Goal: Communication & Community: Answer question/provide support

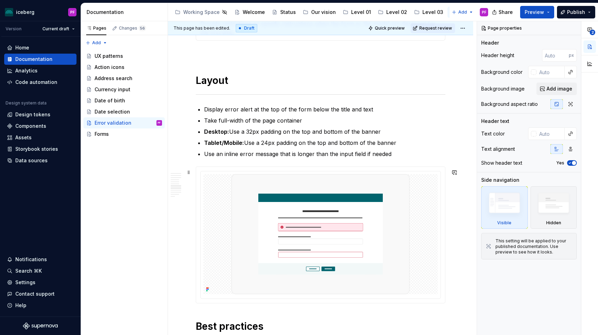
scroll to position [870, 0]
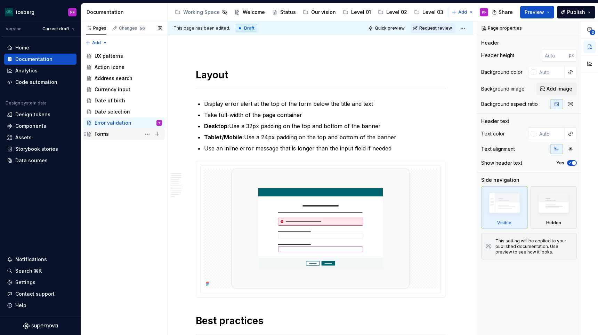
click at [111, 129] on div "Forms" at bounding box center [128, 134] width 67 height 10
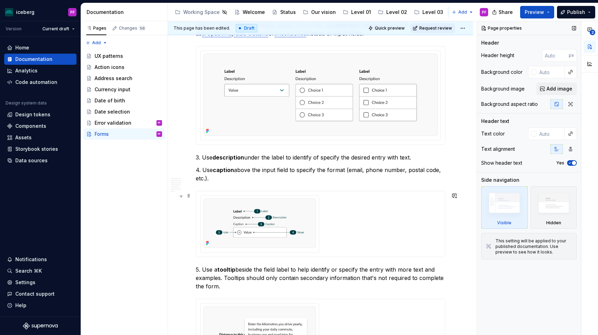
scroll to position [287, 0]
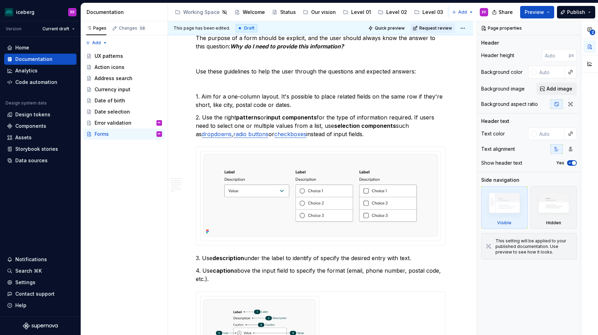
type textarea "*"
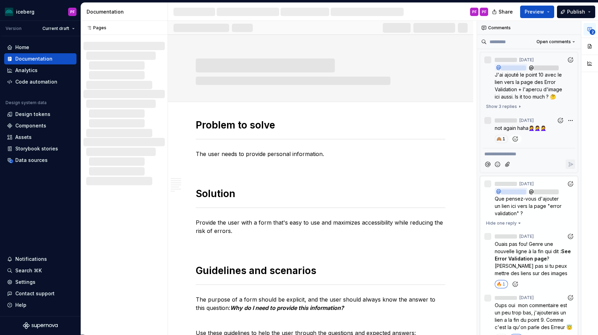
scroll to position [40, 0]
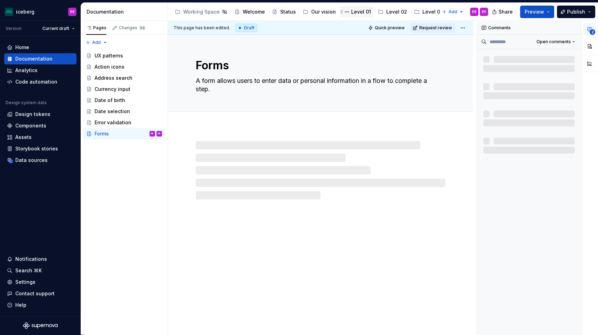
type textarea "*"
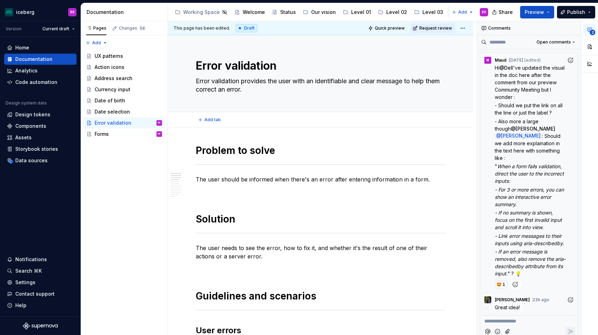
scroll to position [1357, 0]
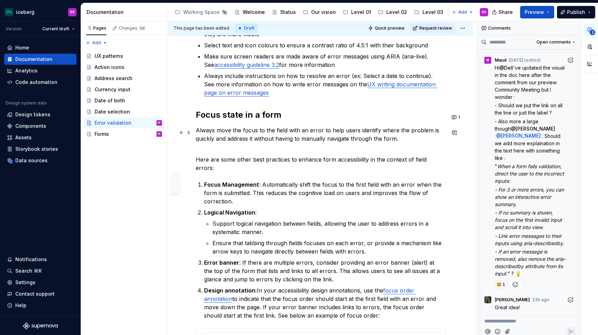
click at [229, 137] on p "Always move the focus to the field with an error to help users identify where t…" at bounding box center [321, 134] width 250 height 17
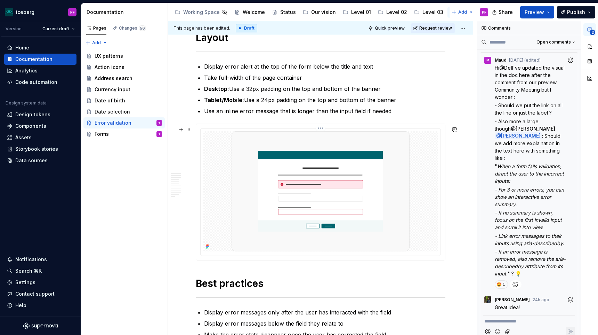
scroll to position [907, 0]
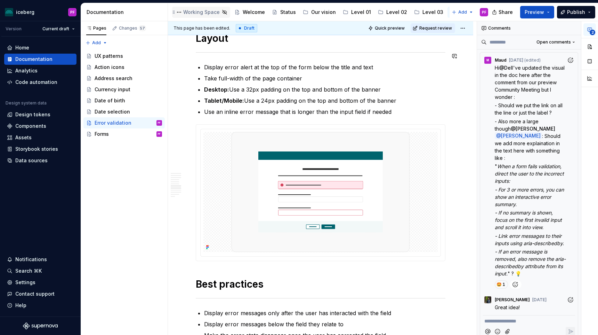
type textarea "*"
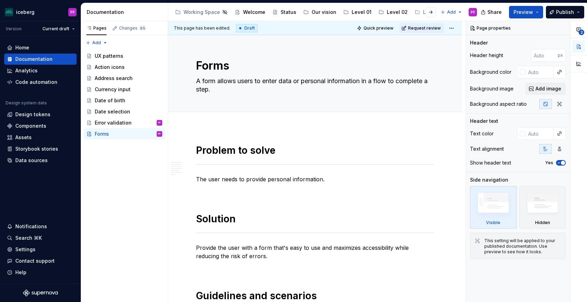
scroll to position [287, 0]
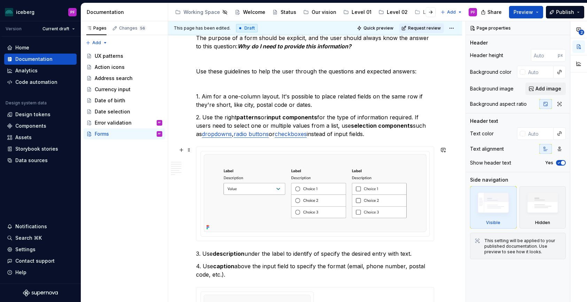
type textarea "*"
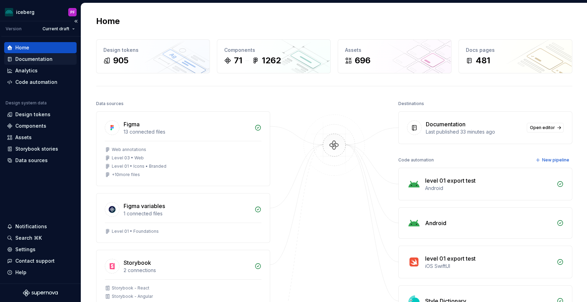
click at [42, 61] on div "Documentation" at bounding box center [33, 59] width 37 height 7
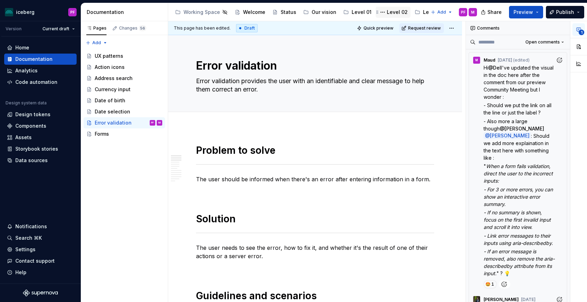
click at [396, 14] on div "Level 02" at bounding box center [396, 12] width 21 height 7
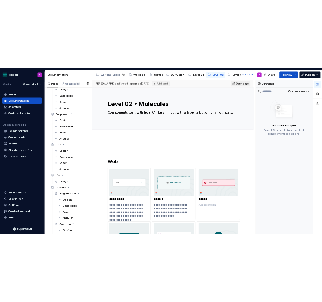
scroll to position [719, 0]
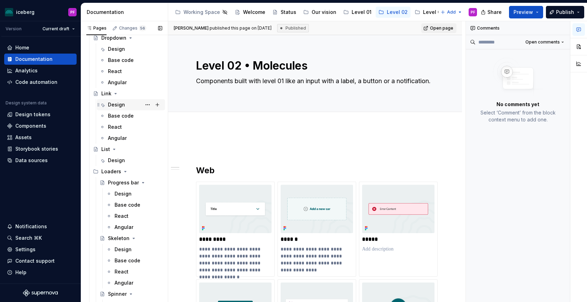
click at [109, 102] on div "Design" at bounding box center [116, 104] width 17 height 7
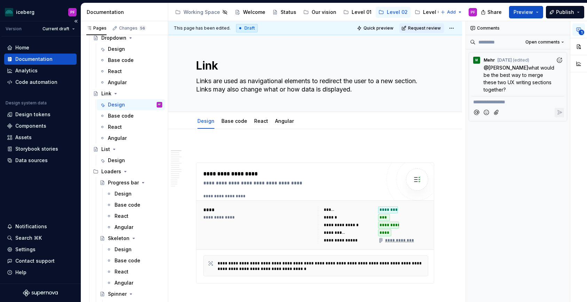
click at [0, 75] on div "Home Documentation Analytics Code automation Design system data Design tokens C…" at bounding box center [40, 160] width 81 height 247
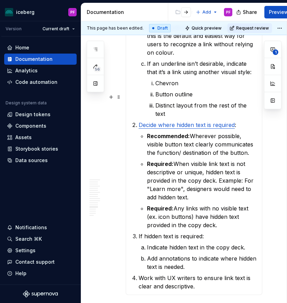
scroll to position [2345, 3]
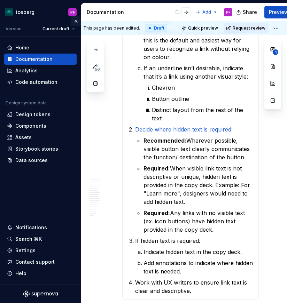
click at [74, 23] on button "Collapse sidebar" at bounding box center [76, 21] width 10 height 10
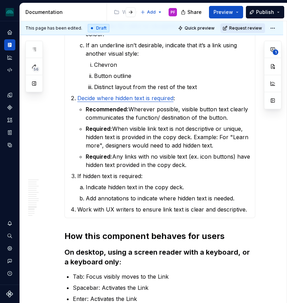
scroll to position [2202, 0]
click at [269, 48] on button "1" at bounding box center [272, 49] width 13 height 13
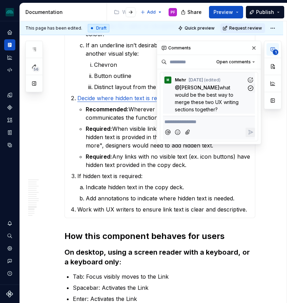
click at [220, 94] on span "what would be the best way to merge these two UX writing sections together?" at bounding box center [207, 99] width 65 height 28
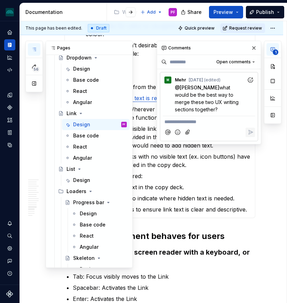
click at [29, 48] on button "button" at bounding box center [34, 49] width 13 height 13
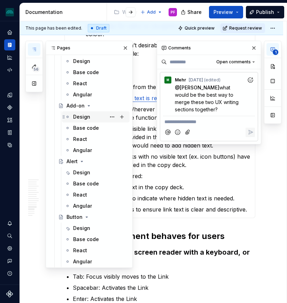
scroll to position [59, 0]
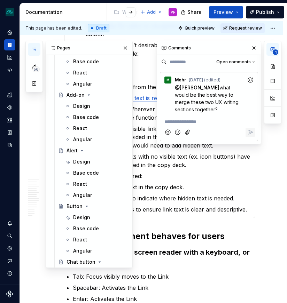
click at [152, 214] on section "**********" at bounding box center [159, 91] width 191 height 254
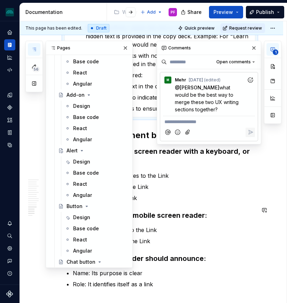
scroll to position [2307, 0]
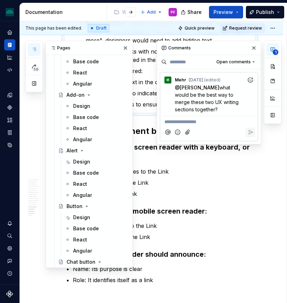
click at [122, 10] on div at bounding box center [125, 12] width 26 height 13
click at [130, 11] on button "button" at bounding box center [131, 12] width 10 height 10
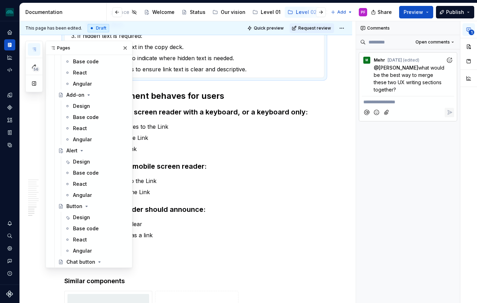
scroll to position [2274, 0]
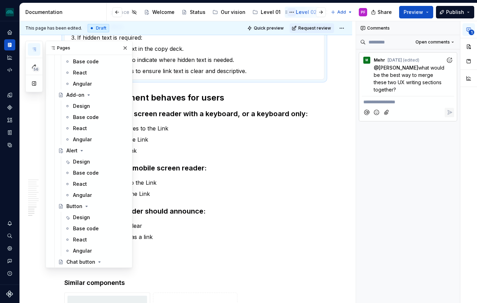
click at [288, 13] on button "Page tree" at bounding box center [292, 12] width 8 height 8
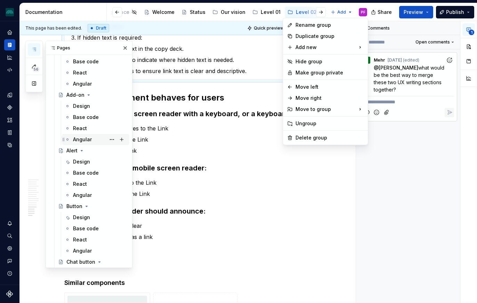
click at [94, 136] on div "56 Pages Add Accessibility guide for tree Page tree. Navigate the tree with the…" at bounding box center [78, 154] width 107 height 227
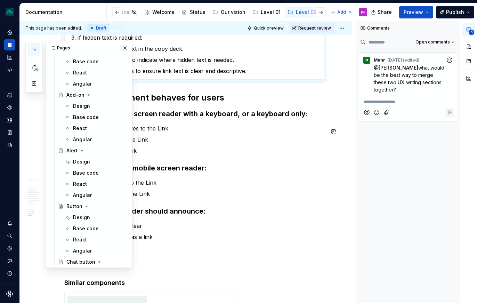
click at [180, 173] on h3 "To navigate using a mobile screen reader:" at bounding box center [194, 168] width 260 height 10
click at [126, 47] on button "button" at bounding box center [125, 48] width 10 height 10
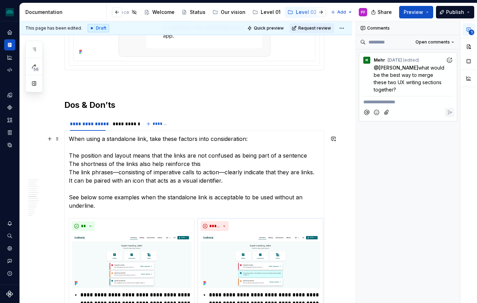
scroll to position [1025, 0]
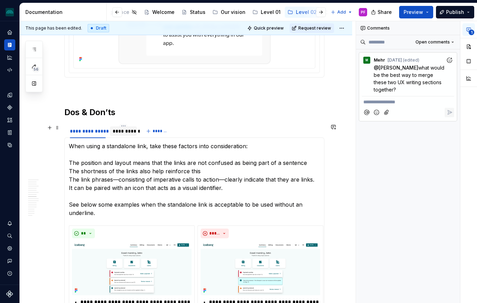
click at [131, 130] on div "**********" at bounding box center [124, 131] width 22 height 7
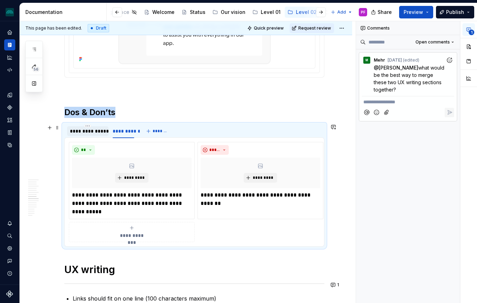
click at [85, 131] on div "**********" at bounding box center [88, 131] width 36 height 7
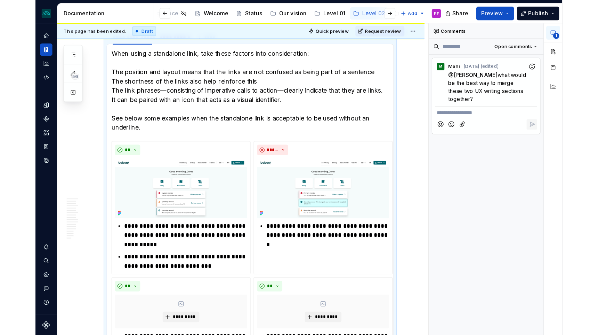
scroll to position [1129, 0]
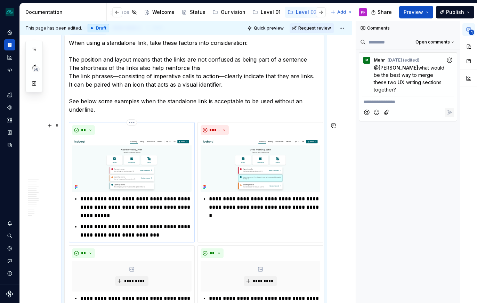
click at [115, 134] on div "**" at bounding box center [132, 130] width 120 height 10
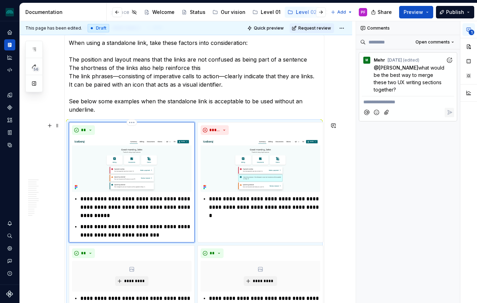
click at [111, 163] on img at bounding box center [132, 165] width 120 height 54
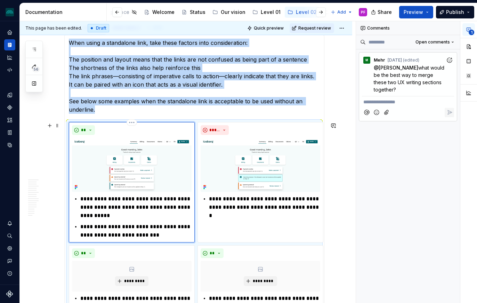
click at [153, 159] on img at bounding box center [132, 165] width 120 height 54
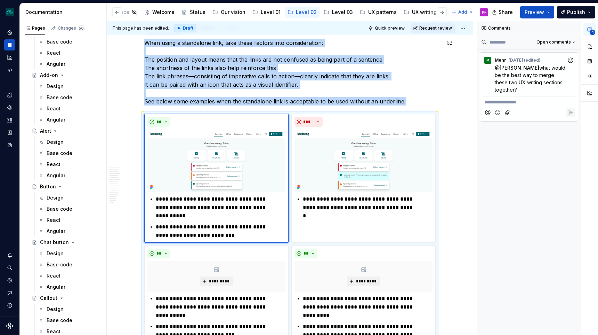
scroll to position [0, 0]
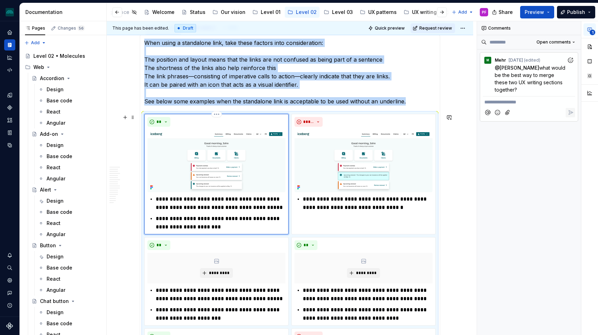
click at [253, 152] on img at bounding box center [216, 160] width 138 height 63
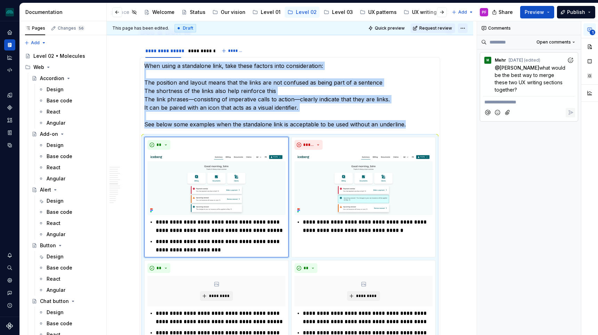
click at [465, 31] on html "iceberg PF Design system data Documentation Accessibility guide for tree Page t…" at bounding box center [299, 167] width 598 height 335
click at [265, 181] on html "iceberg PF Design system data Documentation Accessibility guide for tree Page t…" at bounding box center [299, 167] width 598 height 335
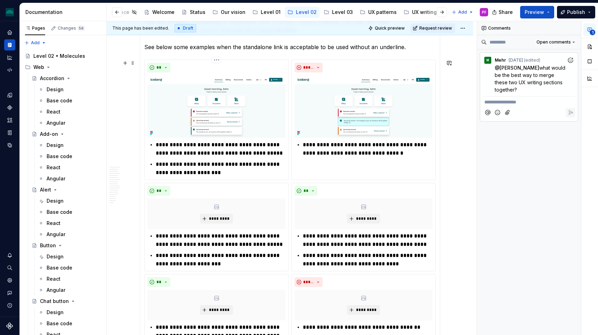
scroll to position [1186, 0]
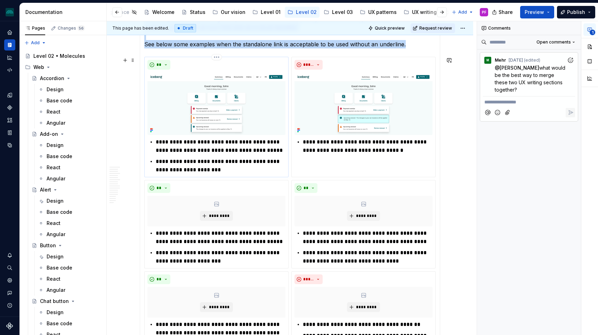
click at [238, 119] on img at bounding box center [216, 103] width 138 height 63
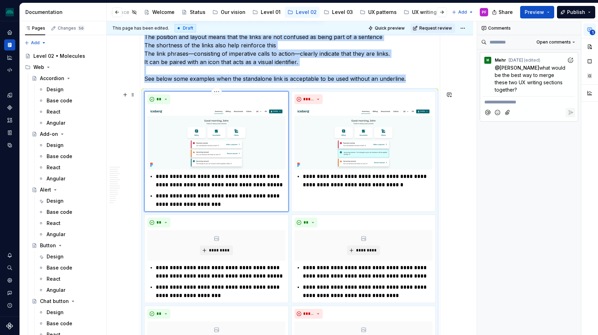
scroll to position [1149, 0]
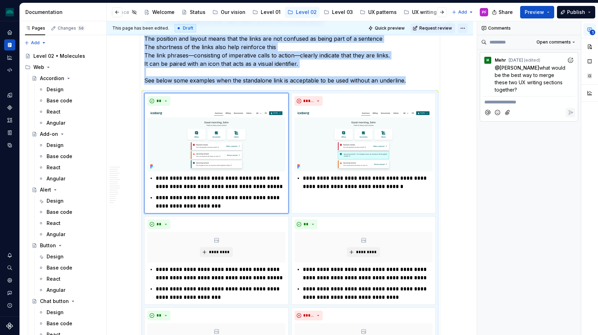
click at [470, 26] on html "iceberg PF Design system data Documentation Accessibility guide for tree Page t…" at bounding box center [299, 167] width 598 height 335
click at [234, 158] on html "iceberg PF Design system data Documentation Accessibility guide for tree Page t…" at bounding box center [299, 167] width 598 height 335
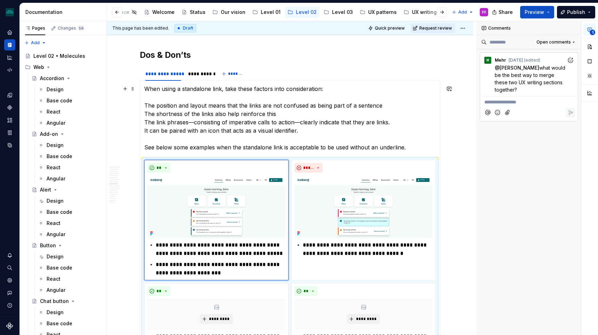
scroll to position [1094, 0]
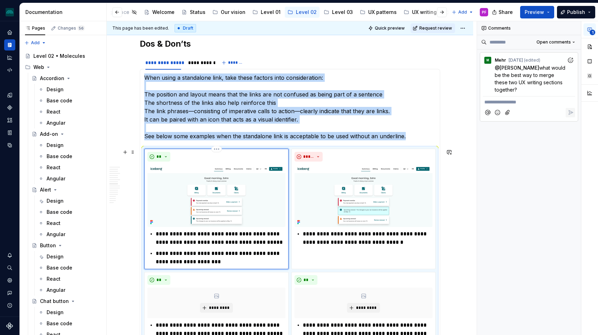
click at [166, 208] on img at bounding box center [216, 195] width 138 height 63
click at [586, 43] on button "button" at bounding box center [590, 46] width 13 height 13
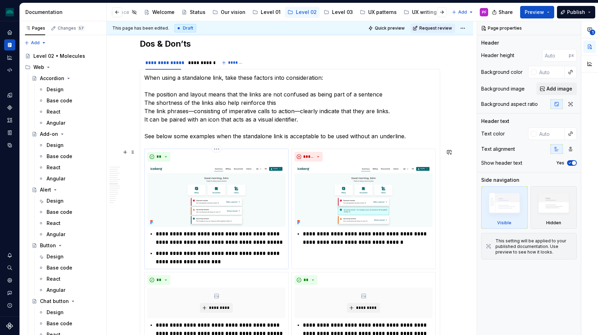
click at [221, 193] on img at bounding box center [216, 195] width 138 height 63
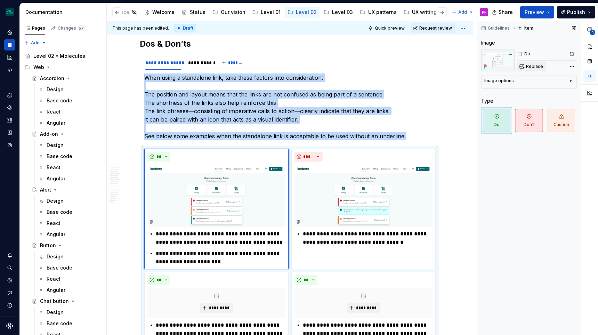
click at [531, 66] on span "Replace" at bounding box center [534, 67] width 17 height 6
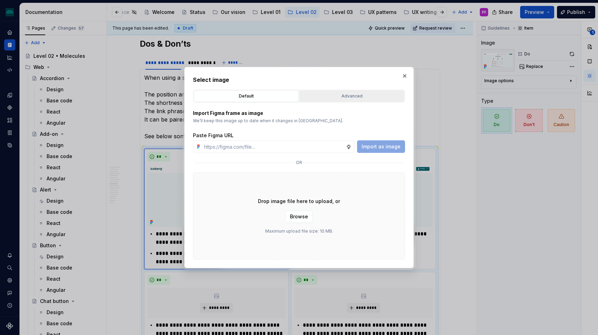
click at [334, 101] on button "Advanced" at bounding box center [352, 96] width 105 height 12
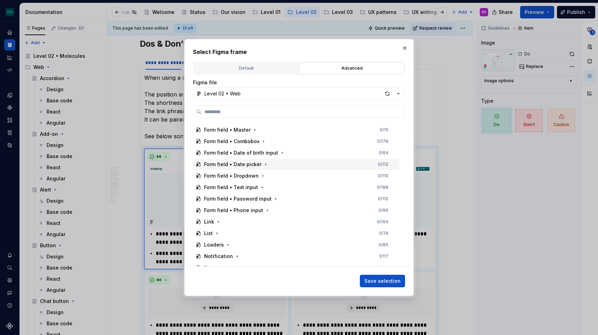
scroll to position [154, 0]
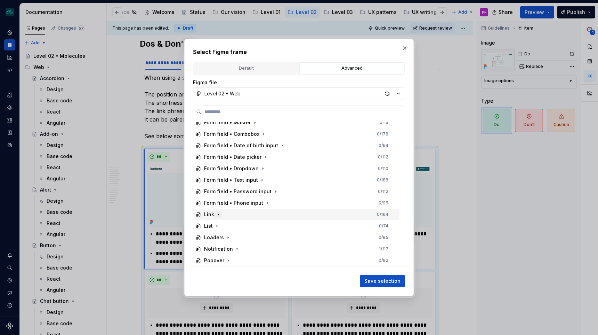
click at [218, 215] on icon "button" at bounding box center [219, 215] width 6 height 6
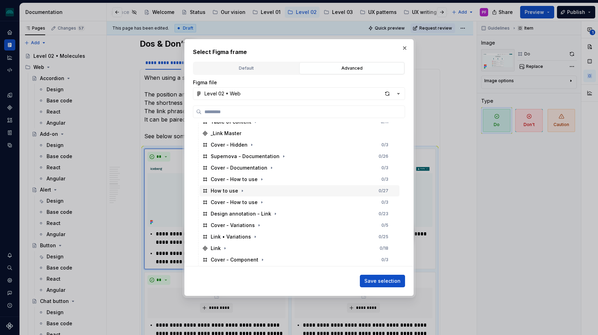
scroll to position [271, 0]
click at [269, 167] on icon "button" at bounding box center [272, 167] width 6 height 6
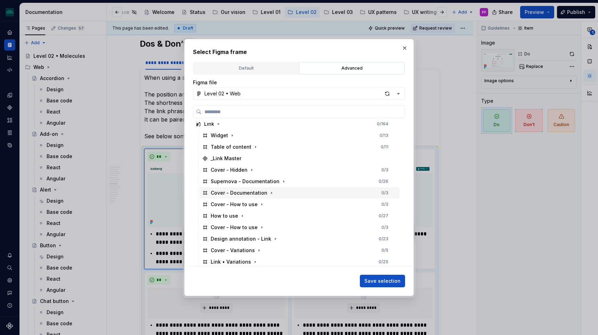
scroll to position [246, 0]
click at [281, 181] on icon "button" at bounding box center [284, 181] width 6 height 6
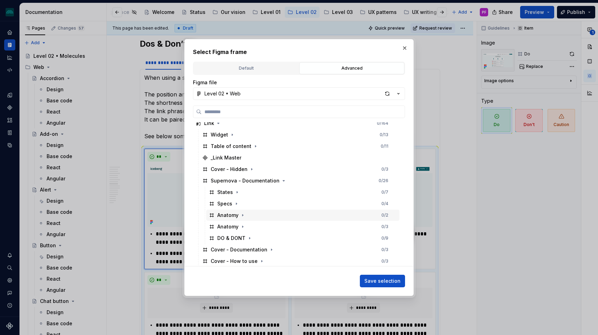
scroll to position [256, 0]
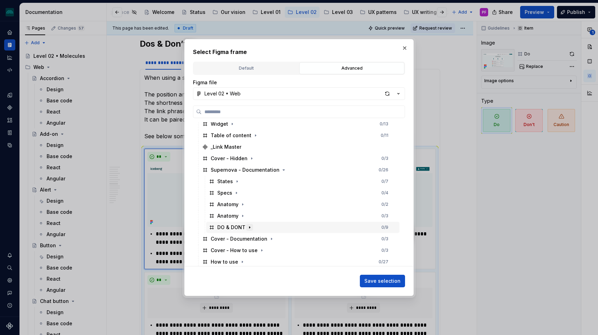
click at [248, 224] on button "button" at bounding box center [249, 227] width 7 height 7
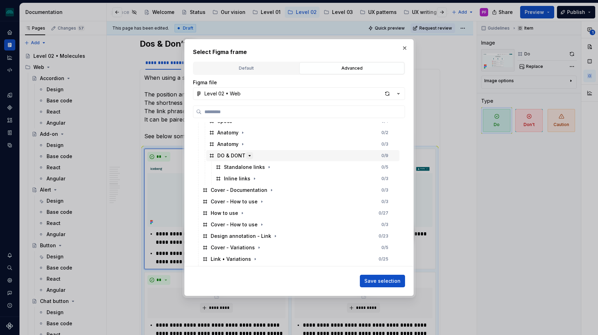
scroll to position [336, 0]
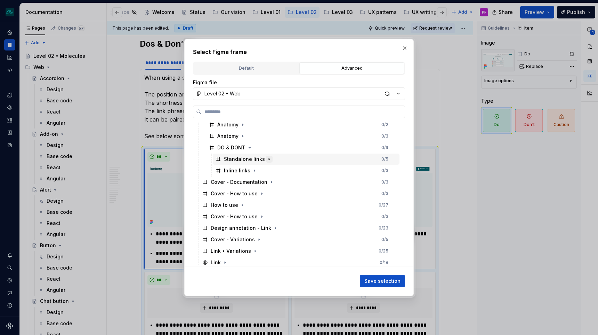
click at [269, 159] on icon "button" at bounding box center [269, 159] width 1 height 2
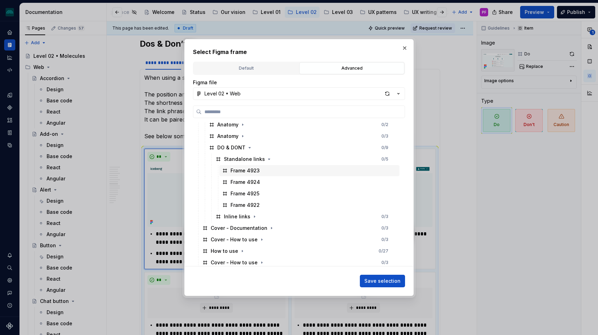
scroll to position [340, 0]
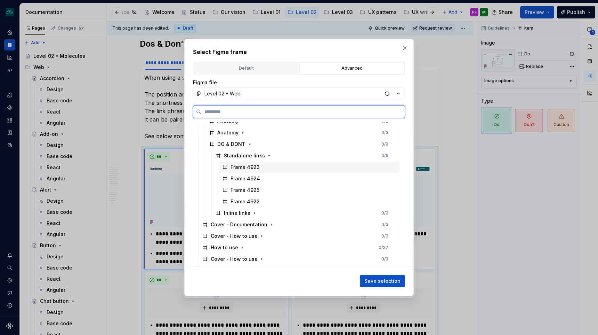
click at [250, 168] on div "Frame 4923" at bounding box center [245, 167] width 29 height 7
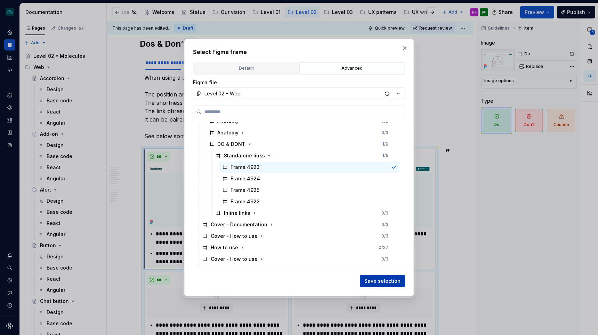
click at [385, 276] on button "Save selection" at bounding box center [382, 280] width 45 height 13
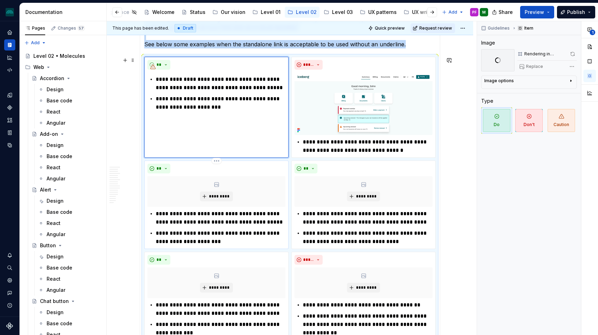
scroll to position [1151, 0]
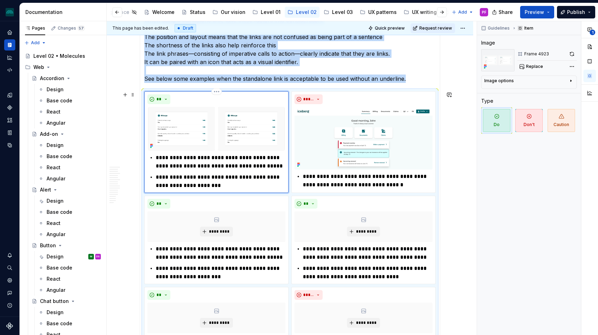
click at [238, 135] on img at bounding box center [216, 129] width 138 height 44
click at [534, 66] on span "Replace" at bounding box center [534, 67] width 17 height 6
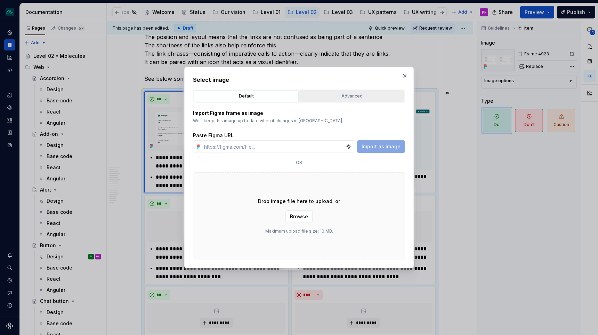
click at [346, 97] on div "Advanced" at bounding box center [352, 96] width 100 height 7
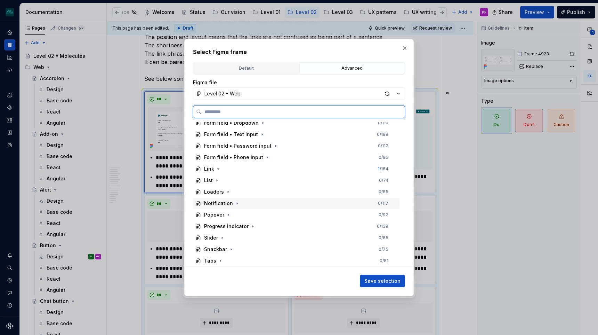
scroll to position [206, 0]
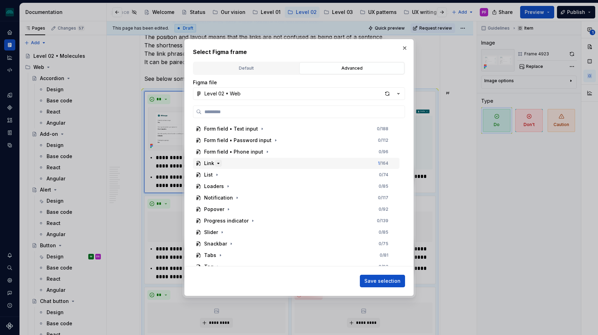
click at [216, 162] on icon "button" at bounding box center [219, 163] width 6 height 6
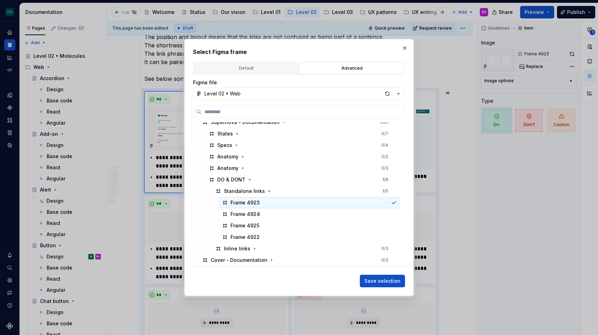
scroll to position [0, 3]
click at [275, 201] on div "Frame 4923" at bounding box center [310, 202] width 180 height 11
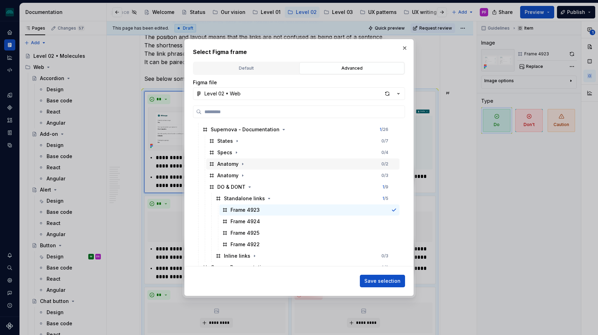
scroll to position [311, 0]
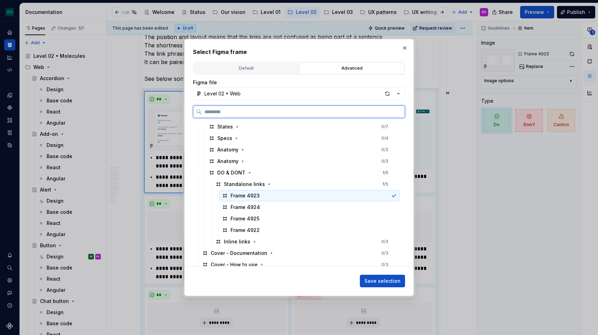
click at [262, 194] on div "Frame 4923" at bounding box center [310, 195] width 180 height 11
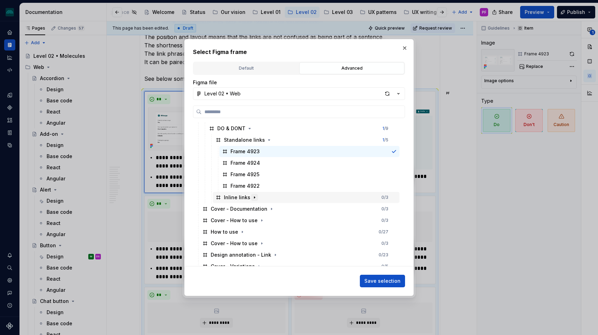
click at [252, 194] on icon "button" at bounding box center [255, 197] width 6 height 6
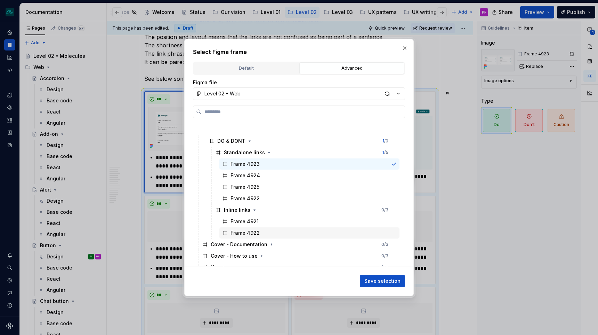
scroll to position [338, 0]
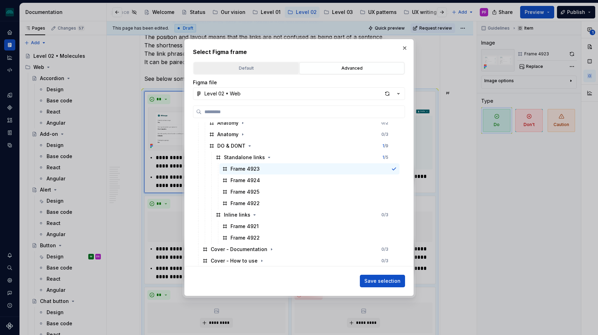
click at [255, 70] on div "Default" at bounding box center [246, 68] width 100 height 7
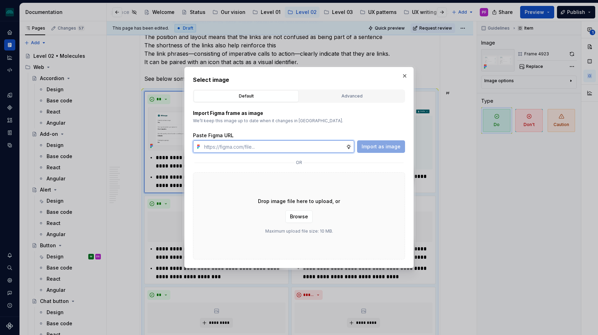
click at [257, 143] on input "text" at bounding box center [273, 146] width 145 height 13
type textarea "*"
click at [212, 146] on input "text" at bounding box center [273, 146] width 145 height 13
paste input "[URL][DOMAIN_NAME]"
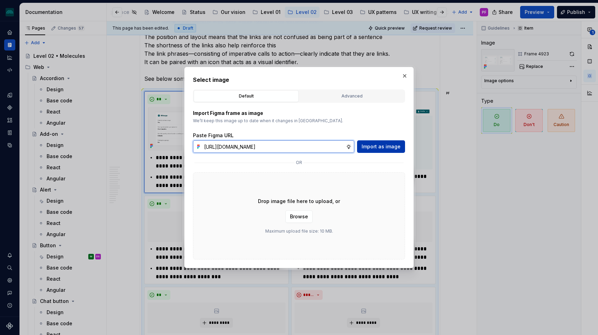
type input "[URL][DOMAIN_NAME]"
click at [396, 141] on button "Import as image" at bounding box center [381, 146] width 48 height 13
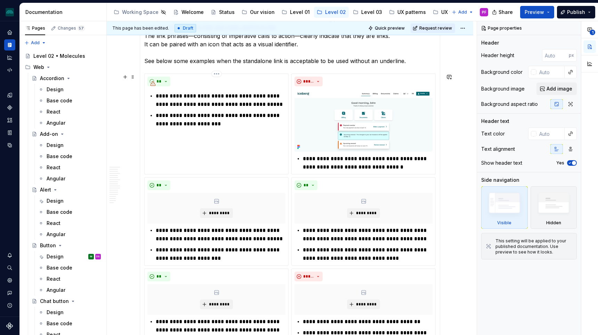
scroll to position [1167, 0]
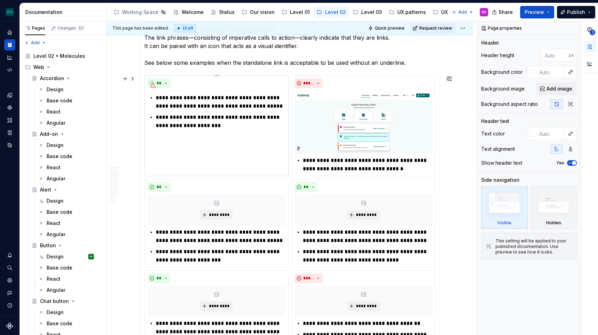
click at [223, 113] on p "**********" at bounding box center [221, 121] width 130 height 17
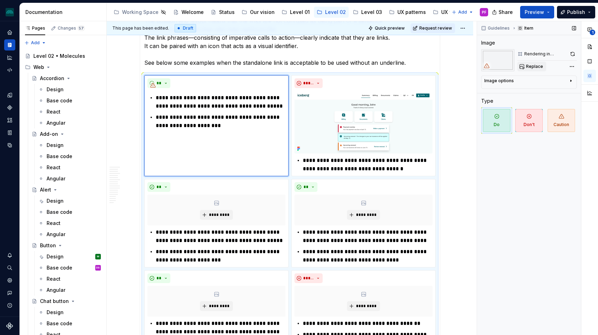
click at [537, 64] on span "Replace" at bounding box center [534, 67] width 17 height 6
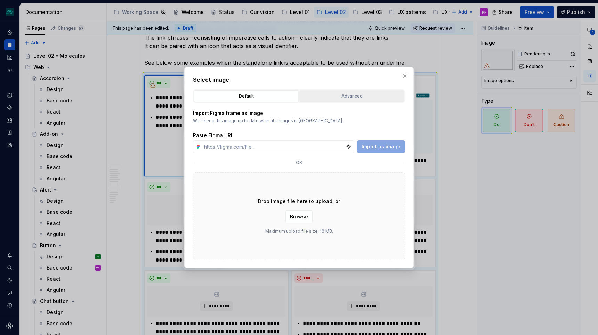
click at [345, 96] on div "Advanced" at bounding box center [352, 96] width 100 height 7
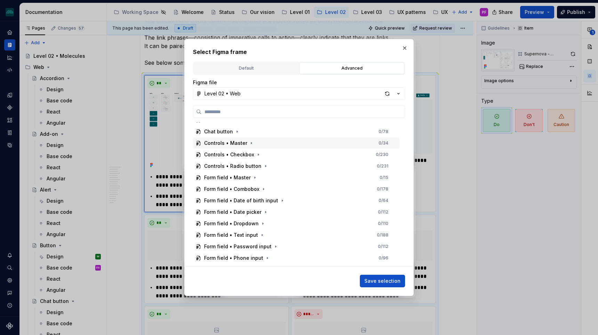
scroll to position [115, 0]
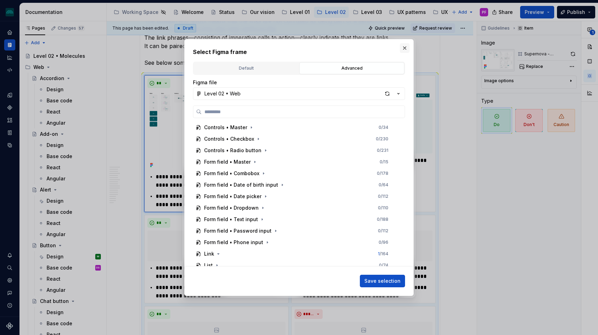
click at [401, 46] on button "button" at bounding box center [405, 48] width 10 height 10
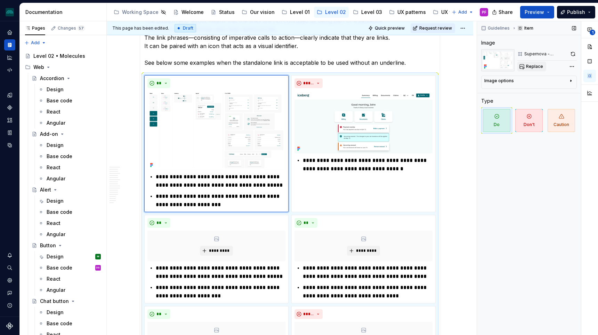
click at [529, 67] on span "Replace" at bounding box center [534, 67] width 17 height 6
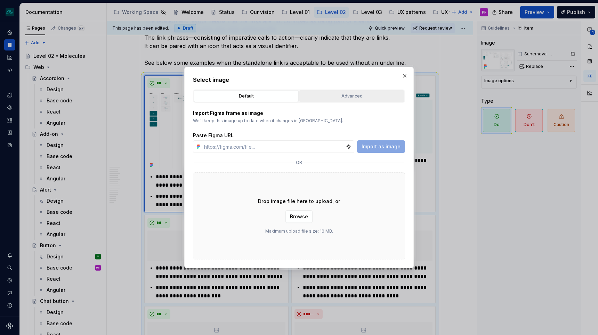
click at [359, 96] on div "Advanced" at bounding box center [352, 96] width 100 height 7
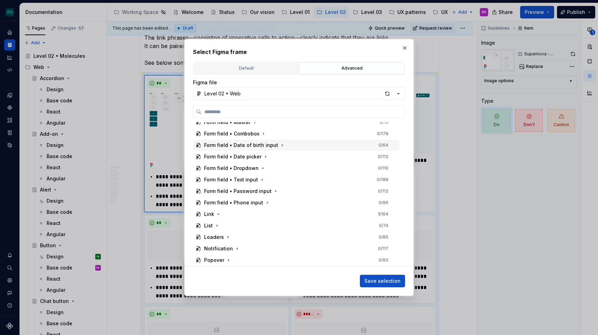
scroll to position [158, 0]
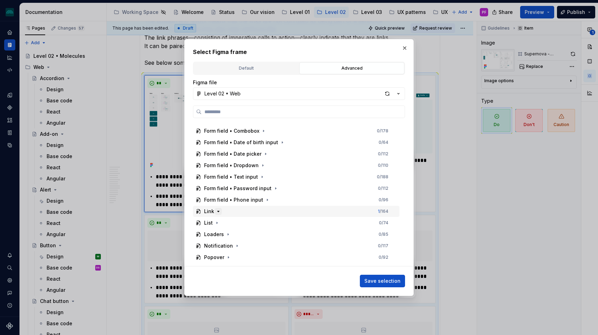
click at [216, 213] on icon "button" at bounding box center [219, 211] width 6 height 6
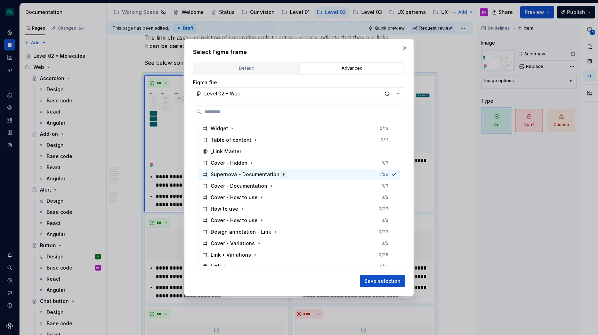
click at [281, 175] on icon "button" at bounding box center [284, 175] width 6 height 6
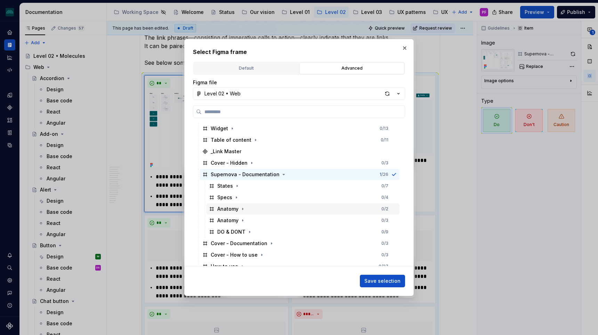
scroll to position [270, 0]
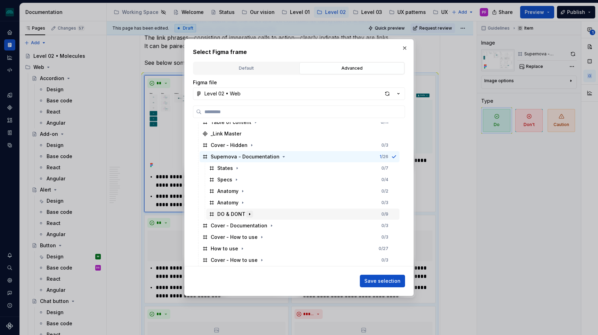
click at [247, 210] on button "button" at bounding box center [249, 213] width 7 height 7
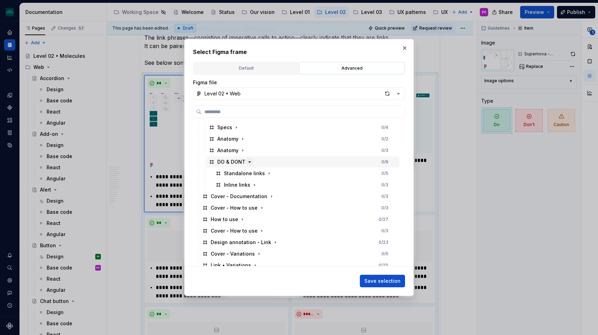
scroll to position [322, 0]
click at [268, 174] on icon "button" at bounding box center [269, 173] width 6 height 6
click at [269, 173] on icon "button" at bounding box center [270, 173] width 2 height 1
click at [269, 173] on icon "button" at bounding box center [269, 173] width 1 height 2
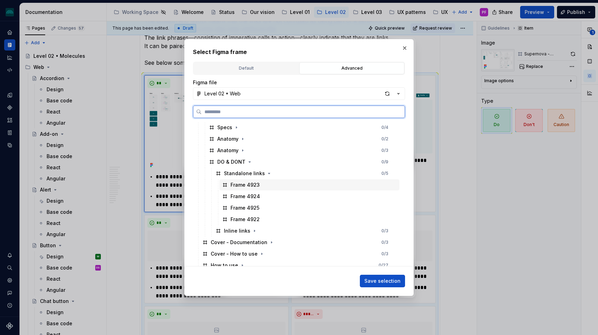
click at [257, 185] on div "Frame 4923" at bounding box center [245, 184] width 29 height 7
click at [404, 47] on button "button" at bounding box center [405, 48] width 10 height 10
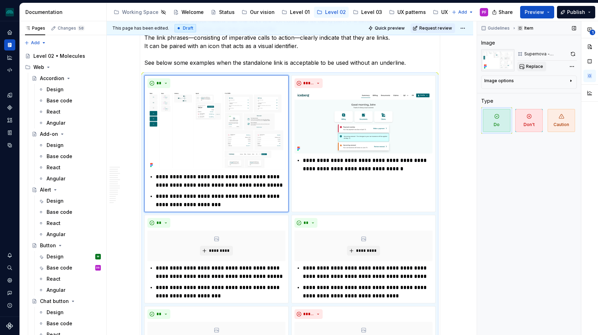
click at [531, 64] on span "Replace" at bounding box center [534, 67] width 17 height 6
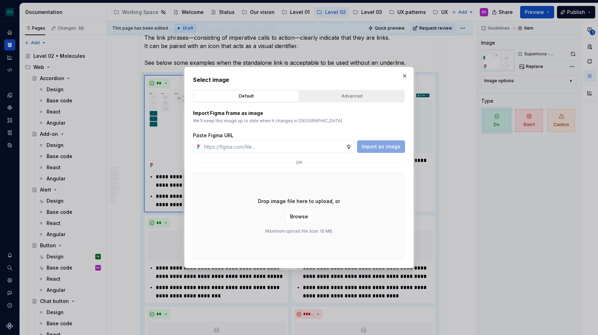
click at [349, 94] on div "Advanced" at bounding box center [352, 96] width 100 height 7
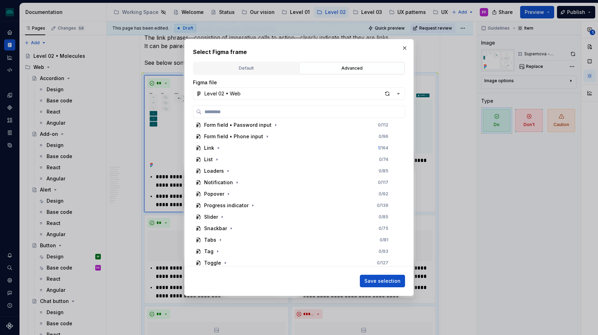
scroll to position [221, 0]
click at [218, 145] on icon "button" at bounding box center [219, 148] width 6 height 6
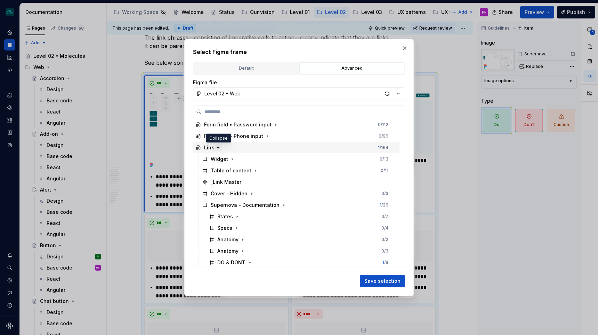
click at [218, 145] on icon "button" at bounding box center [219, 148] width 6 height 6
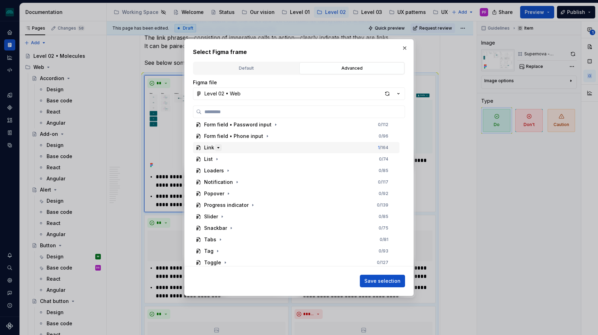
click at [218, 145] on icon "button" at bounding box center [219, 148] width 6 height 6
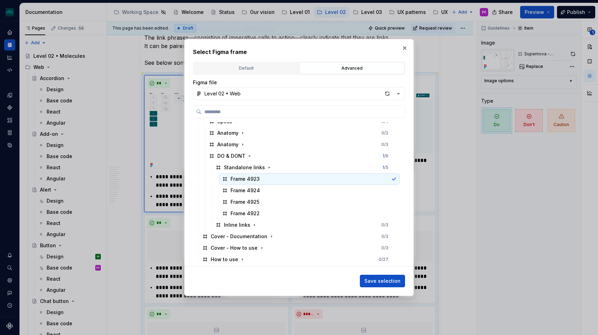
scroll to position [0, 3]
click at [384, 92] on div "button" at bounding box center [388, 94] width 10 height 10
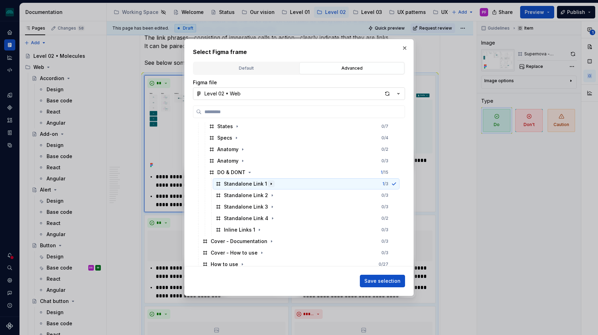
click at [269, 184] on icon "button" at bounding box center [272, 184] width 6 height 6
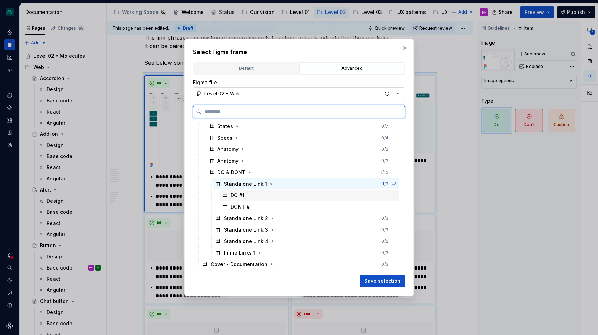
click at [239, 197] on div "DO #1" at bounding box center [238, 195] width 14 height 7
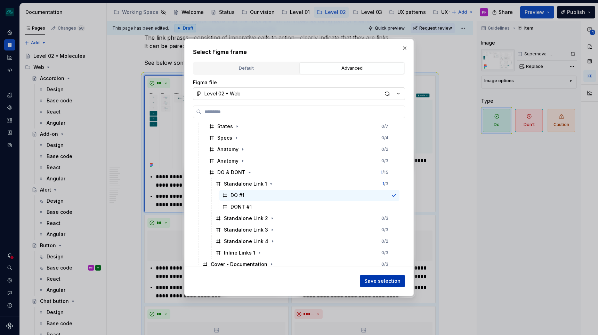
click at [378, 282] on span "Save selection" at bounding box center [383, 280] width 36 height 7
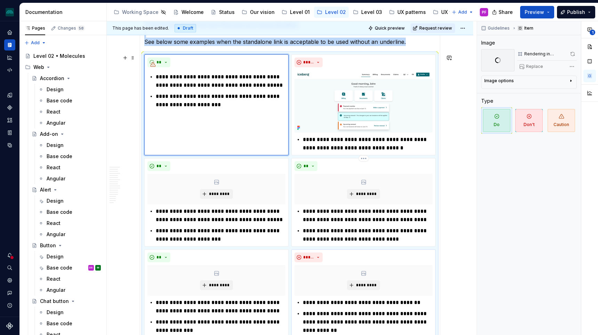
scroll to position [1175, 0]
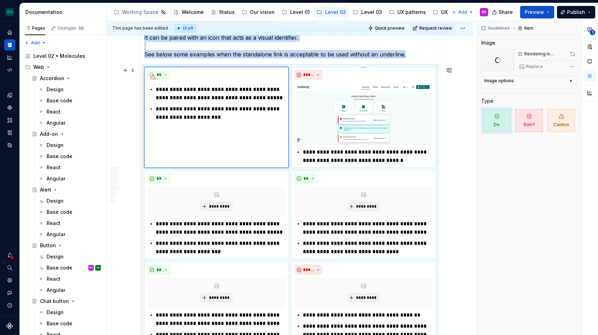
click at [345, 128] on img at bounding box center [364, 113] width 138 height 63
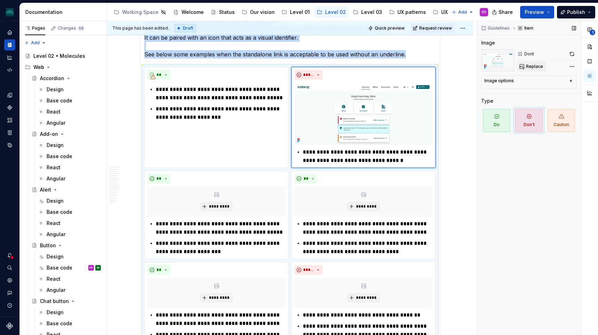
click at [532, 68] on span "Replace" at bounding box center [534, 67] width 17 height 6
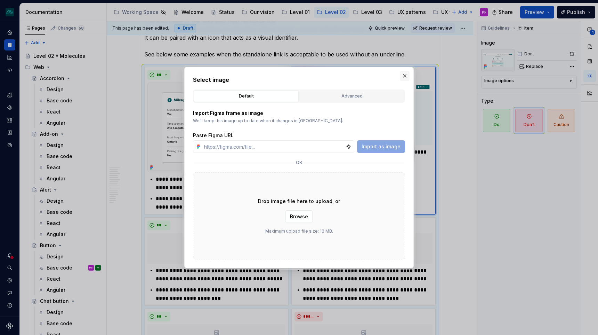
click at [406, 75] on button "button" at bounding box center [405, 76] width 10 height 10
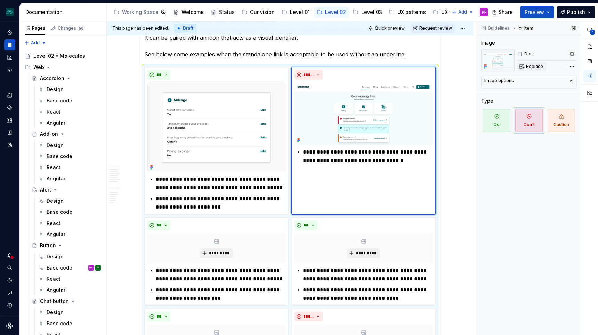
click at [528, 69] on span "Replace" at bounding box center [534, 67] width 17 height 6
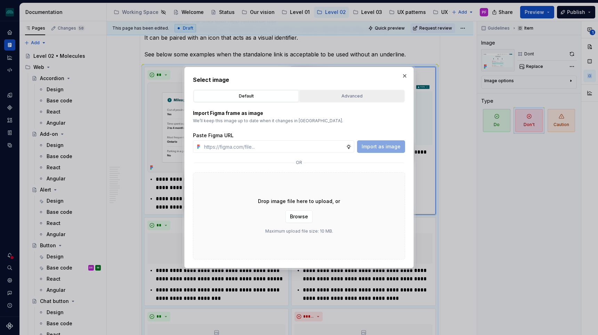
click at [323, 97] on div "Advanced" at bounding box center [352, 96] width 100 height 7
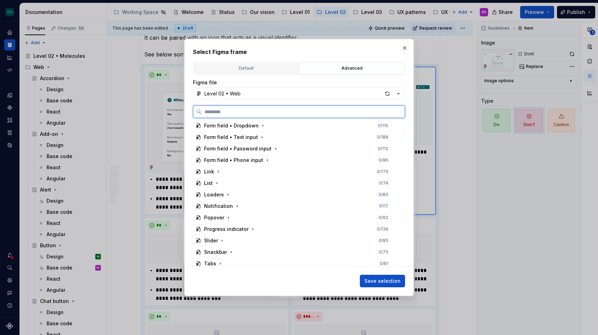
scroll to position [201, 0]
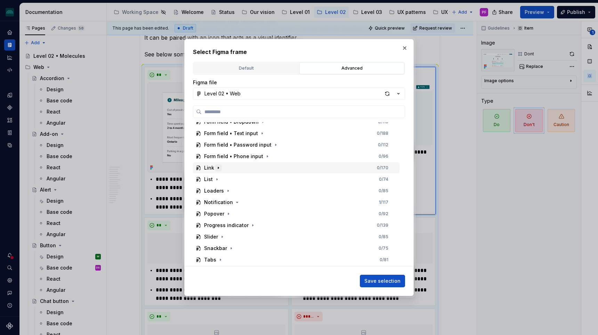
click at [220, 168] on icon "button" at bounding box center [219, 168] width 6 height 6
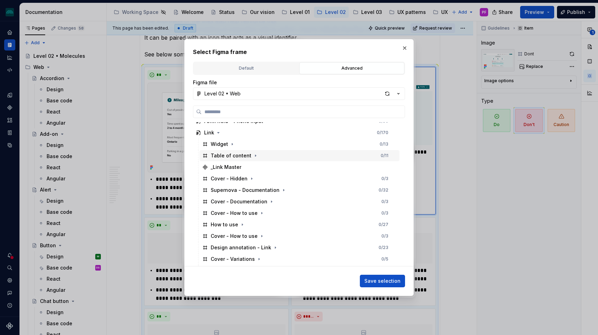
scroll to position [262, 0]
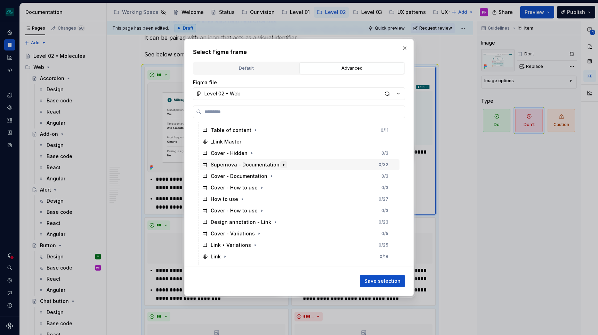
click at [281, 164] on icon "button" at bounding box center [284, 165] width 6 height 6
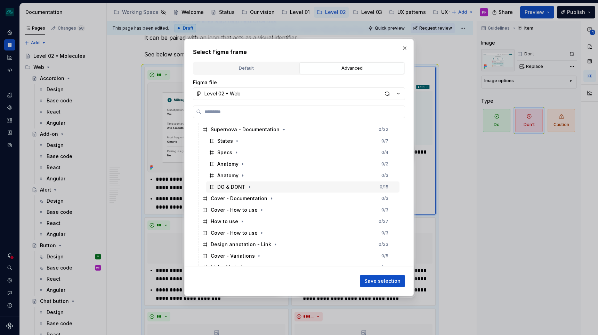
scroll to position [297, 0]
click at [249, 186] on icon "button" at bounding box center [249, 186] width 1 height 2
click at [269, 200] on icon "button" at bounding box center [272, 198] width 6 height 6
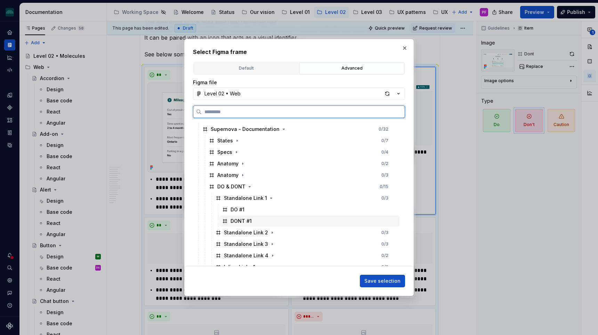
click at [252, 221] on div "DONT #1" at bounding box center [310, 220] width 180 height 11
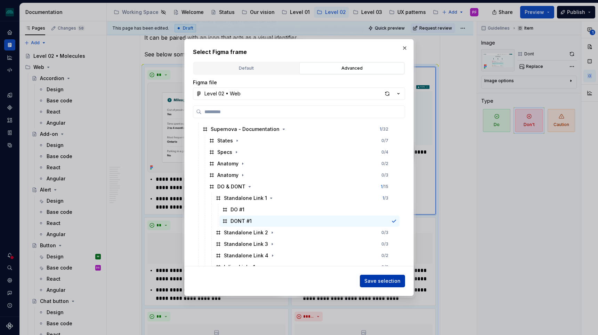
click at [380, 280] on span "Save selection" at bounding box center [383, 280] width 36 height 7
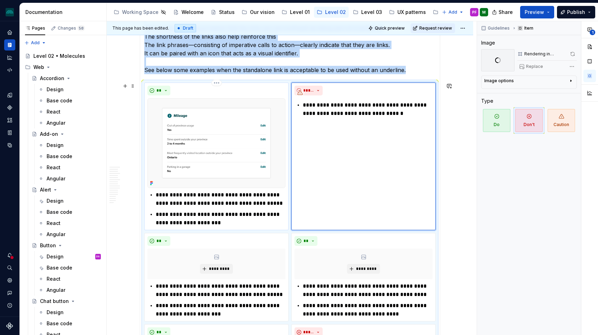
scroll to position [1157, 0]
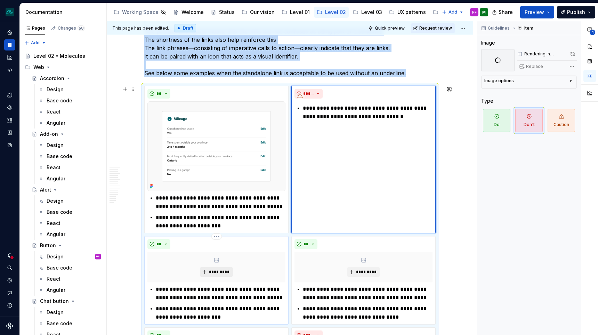
click at [215, 270] on span "*********" at bounding box center [219, 272] width 21 height 6
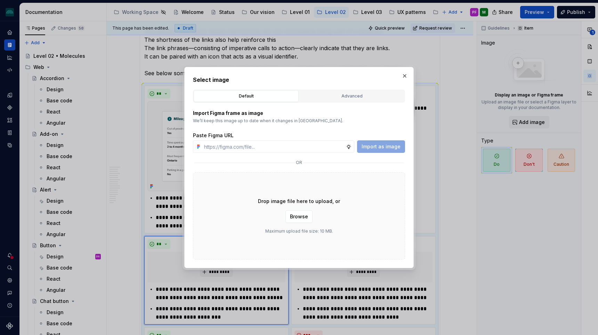
type textarea "*"
click at [365, 96] on div "Advanced" at bounding box center [352, 96] width 100 height 7
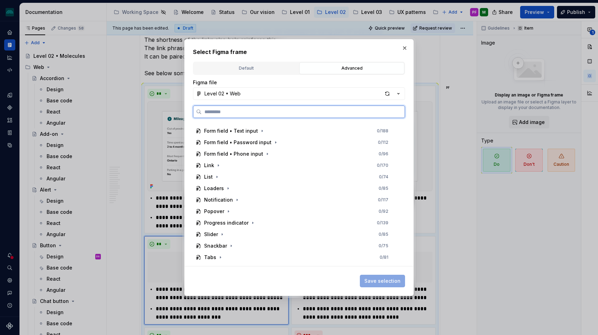
scroll to position [214, 0]
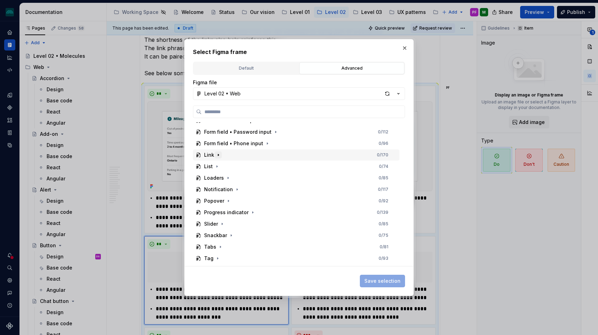
click at [218, 155] on icon "button" at bounding box center [218, 155] width 1 height 2
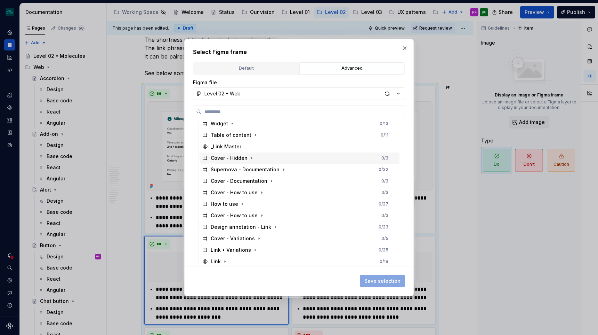
scroll to position [268, 0]
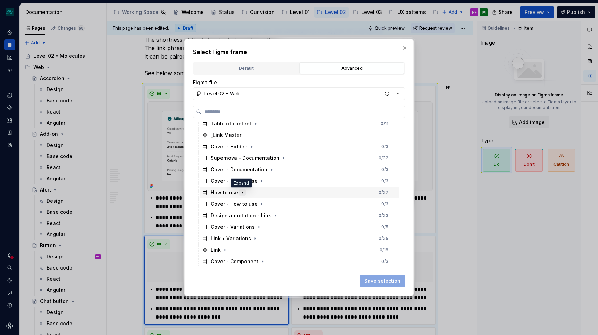
click at [240, 191] on icon "button" at bounding box center [243, 193] width 6 height 6
click at [240, 195] on icon "button" at bounding box center [243, 193] width 6 height 6
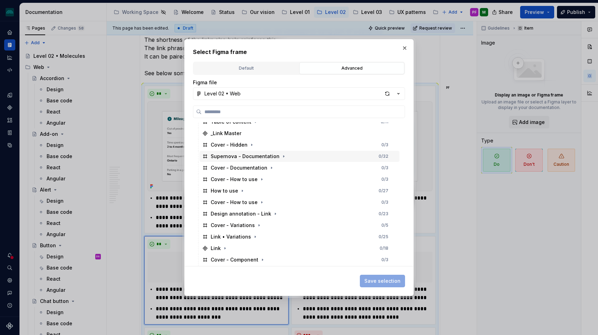
scroll to position [274, 0]
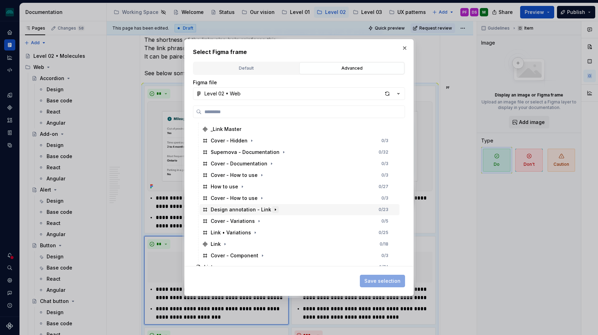
click at [273, 207] on icon "button" at bounding box center [276, 210] width 6 height 6
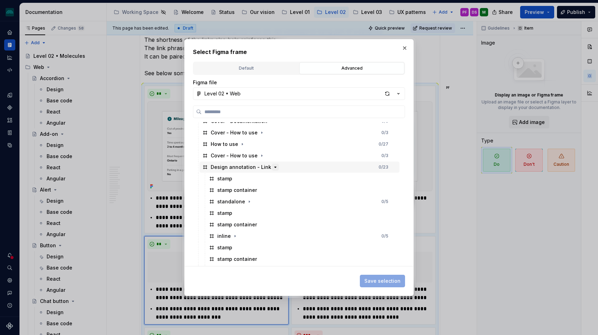
scroll to position [319, 0]
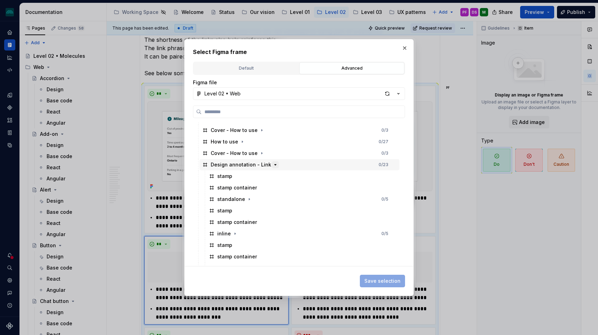
click at [273, 165] on icon "button" at bounding box center [276, 165] width 6 height 6
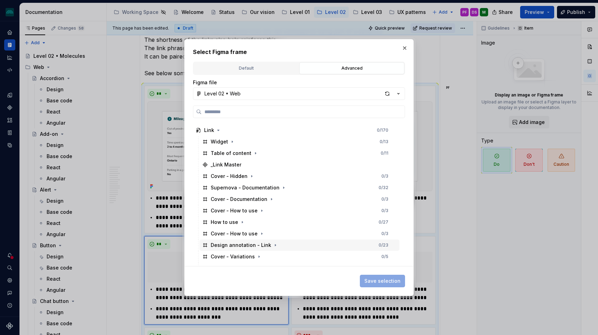
scroll to position [235, 0]
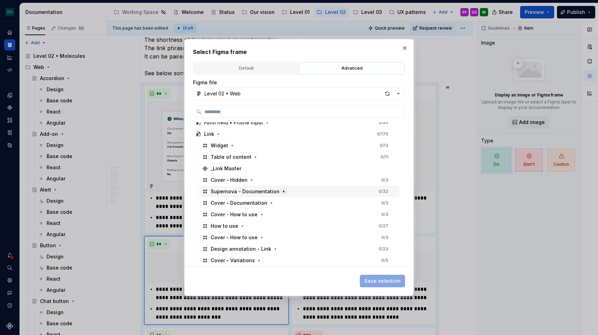
click at [280, 193] on button "button" at bounding box center [283, 191] width 7 height 7
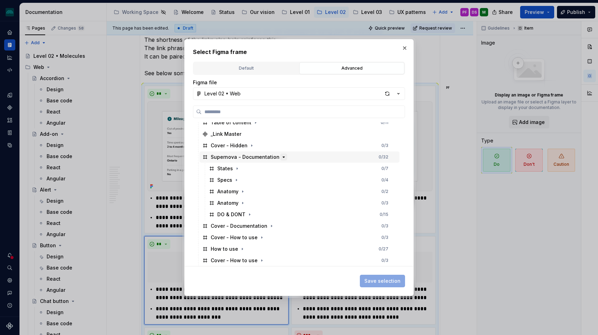
scroll to position [275, 0]
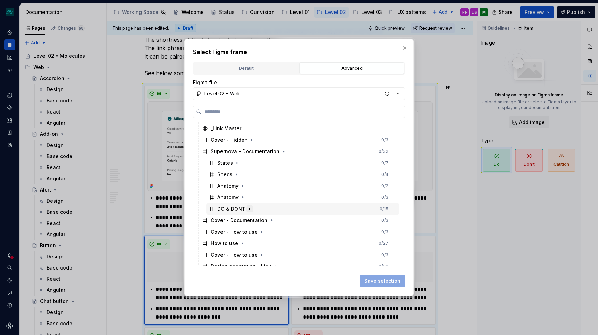
click at [247, 208] on icon "button" at bounding box center [250, 209] width 6 height 6
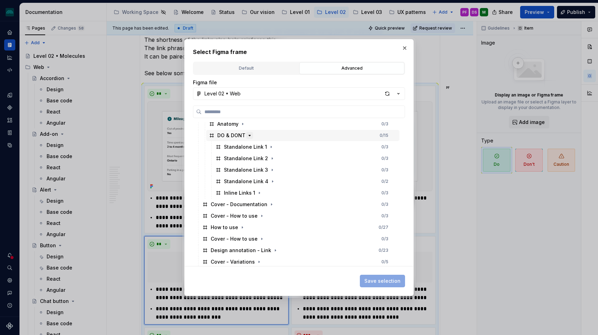
scroll to position [353, 0]
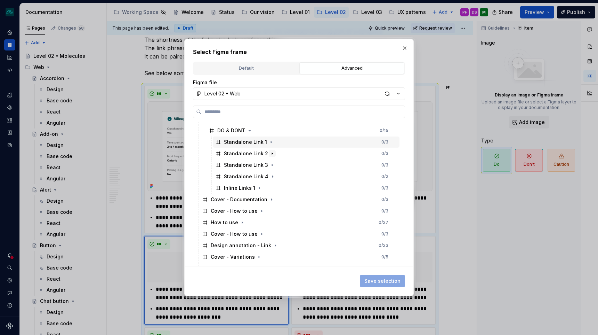
click at [270, 151] on icon "button" at bounding box center [273, 154] width 6 height 6
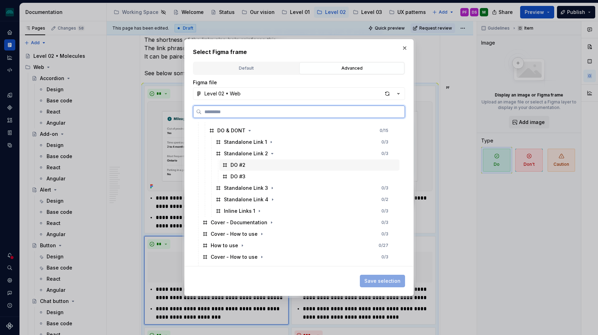
click at [251, 166] on div "DO #2" at bounding box center [310, 164] width 180 height 11
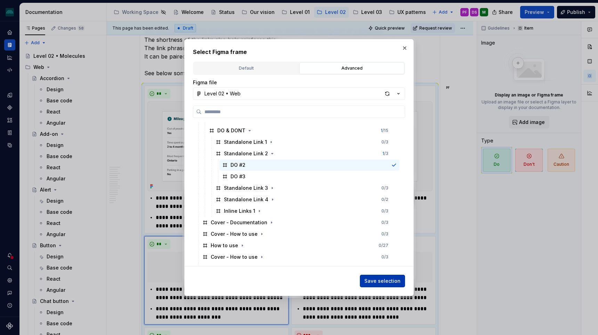
click at [375, 279] on span "Save selection" at bounding box center [383, 280] width 36 height 7
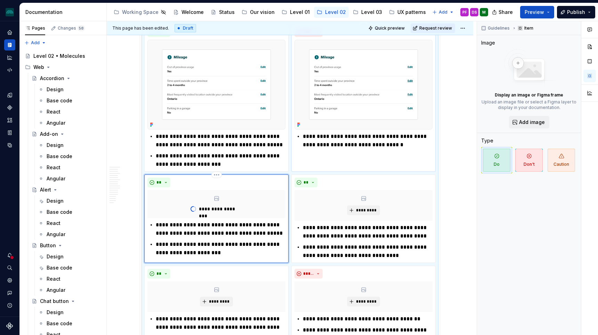
scroll to position [1218, 0]
click at [361, 210] on span "*********" at bounding box center [366, 211] width 21 height 6
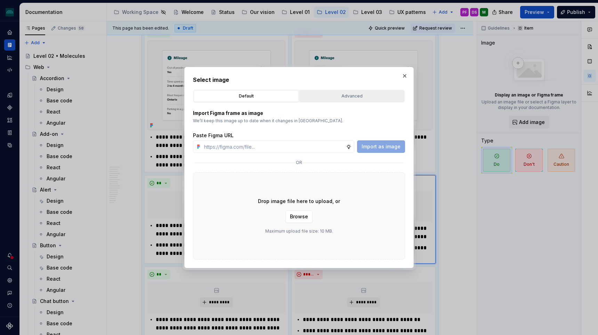
click at [367, 96] on div "Advanced" at bounding box center [352, 96] width 100 height 7
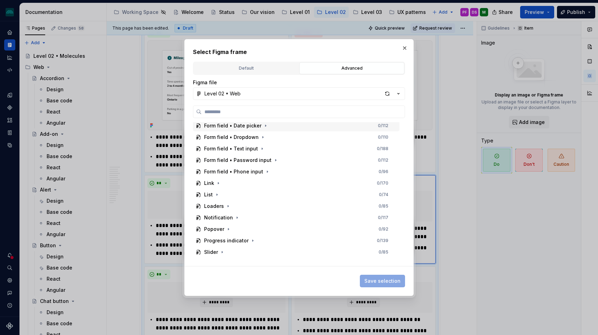
scroll to position [189, 0]
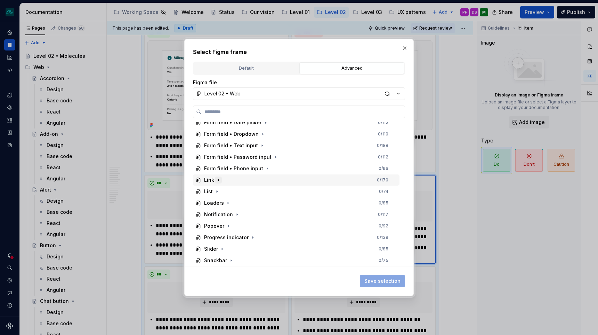
click at [220, 180] on icon "button" at bounding box center [219, 180] width 6 height 6
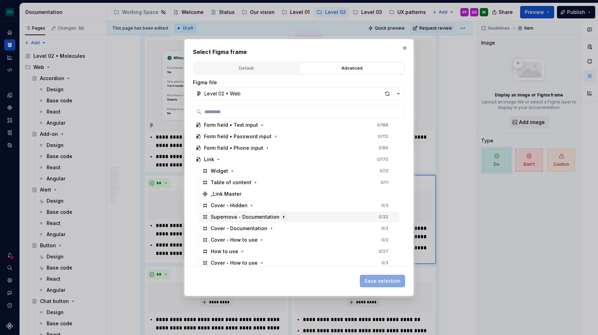
click at [281, 218] on icon "button" at bounding box center [284, 217] width 6 height 6
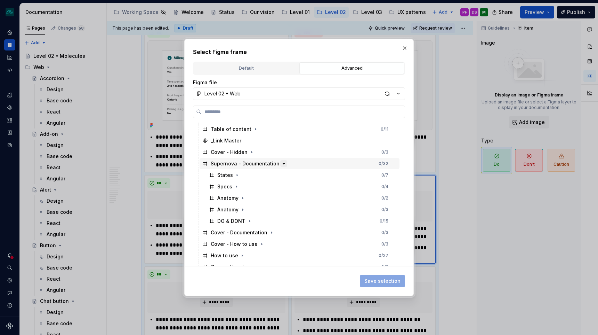
scroll to position [267, 0]
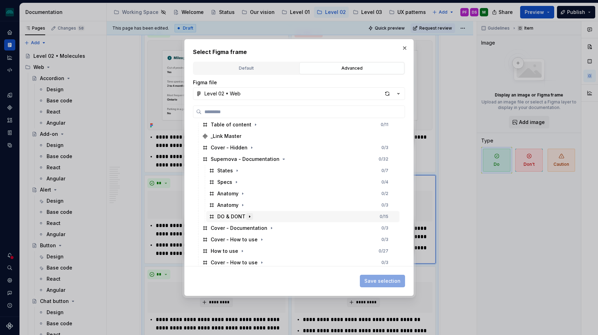
click at [247, 215] on icon "button" at bounding box center [250, 217] width 6 height 6
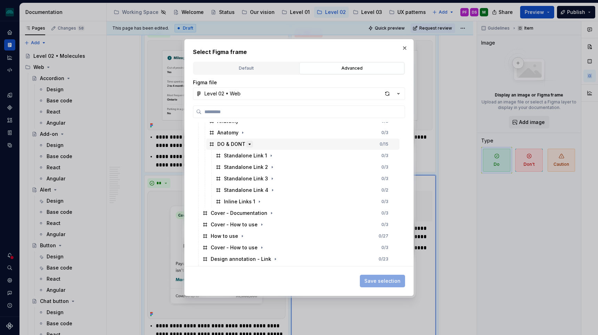
scroll to position [340, 0]
click at [270, 165] on icon "button" at bounding box center [273, 167] width 6 height 6
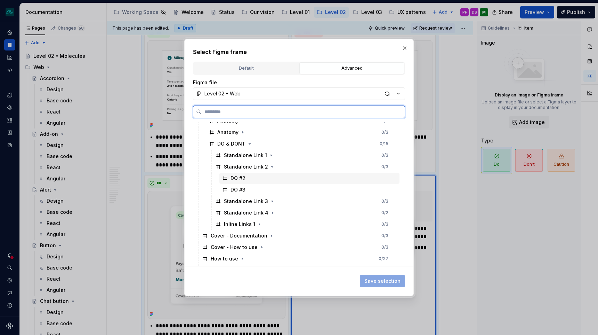
click at [265, 183] on div "DO #2" at bounding box center [310, 178] width 180 height 11
click at [264, 180] on div "DO #2" at bounding box center [310, 178] width 180 height 11
click at [264, 188] on div "DO #3" at bounding box center [310, 189] width 180 height 11
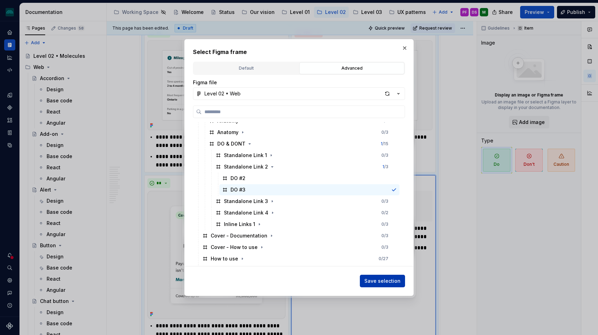
click at [378, 279] on span "Save selection" at bounding box center [383, 280] width 36 height 7
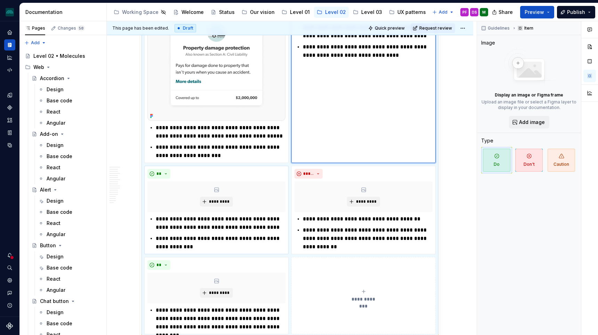
scroll to position [1418, 0]
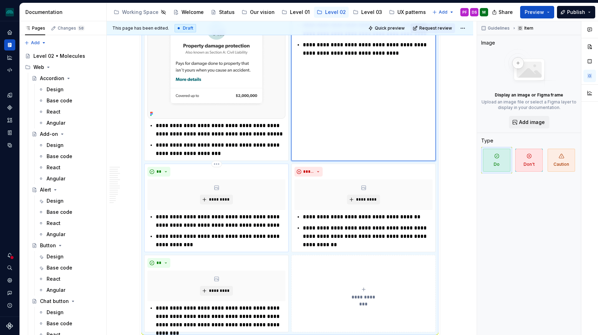
click at [241, 200] on div "*********" at bounding box center [216, 194] width 138 height 31
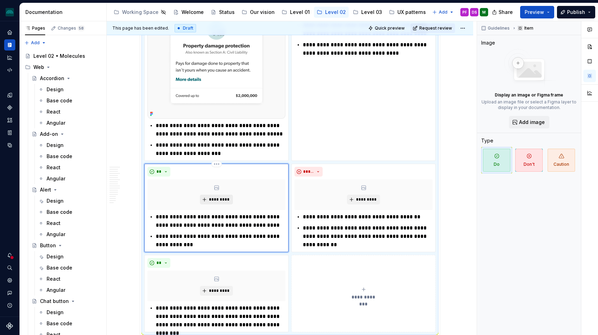
click at [223, 194] on button "*********" at bounding box center [216, 199] width 33 height 10
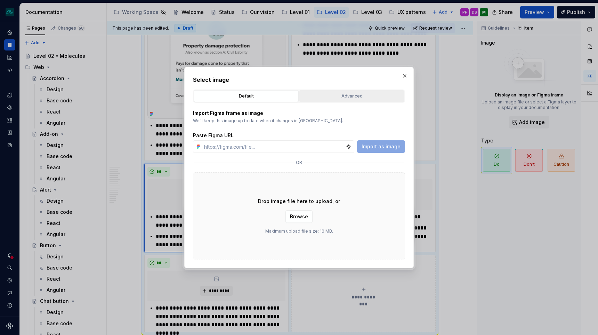
click at [338, 96] on div "Advanced" at bounding box center [352, 96] width 100 height 7
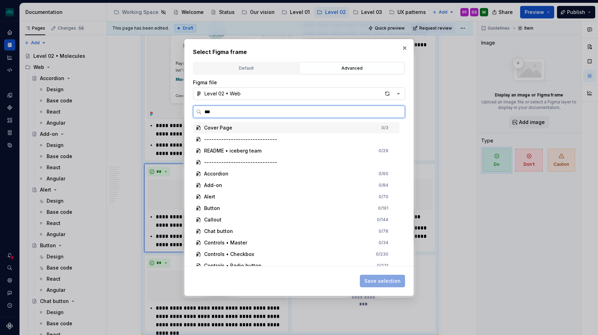
type input "****"
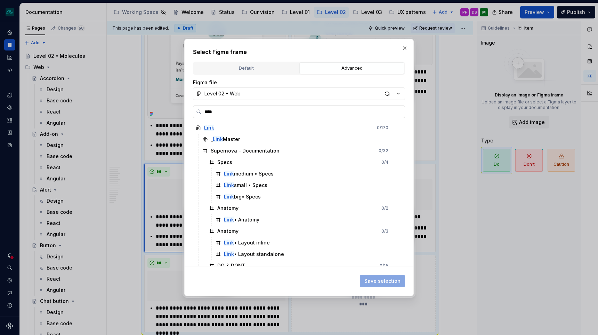
click at [398, 110] on input "****" at bounding box center [303, 111] width 203 height 7
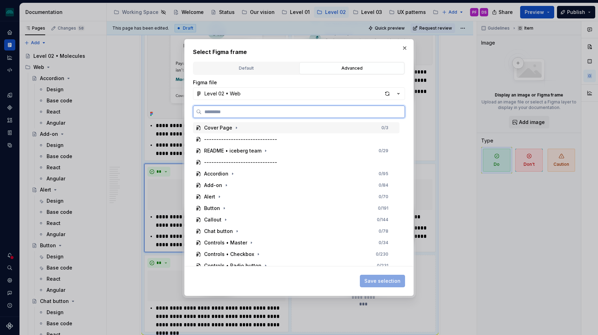
click at [258, 113] on input "search" at bounding box center [303, 111] width 203 height 7
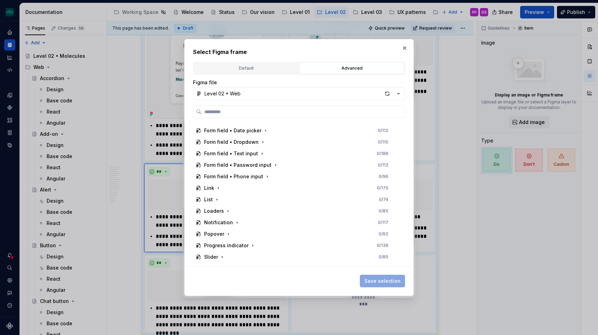
scroll to position [181, 0]
click at [218, 188] on icon "button" at bounding box center [219, 188] width 6 height 6
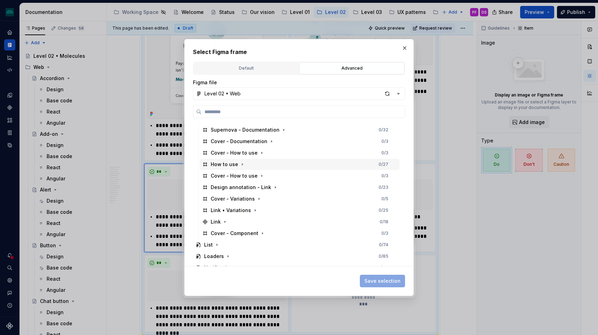
scroll to position [258, 0]
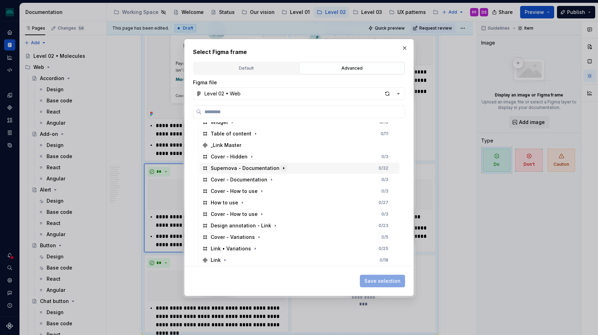
click at [282, 168] on icon "button" at bounding box center [284, 168] width 6 height 6
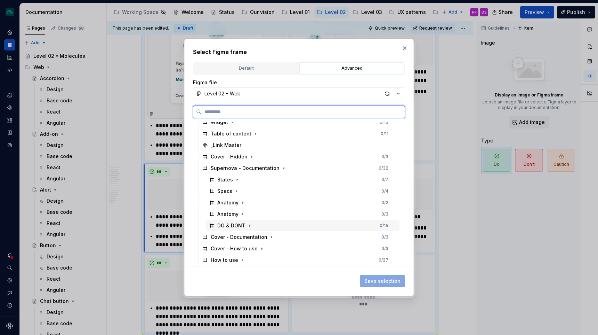
click at [247, 221] on div "DO & DONT 0 / 15" at bounding box center [302, 225] width 193 height 11
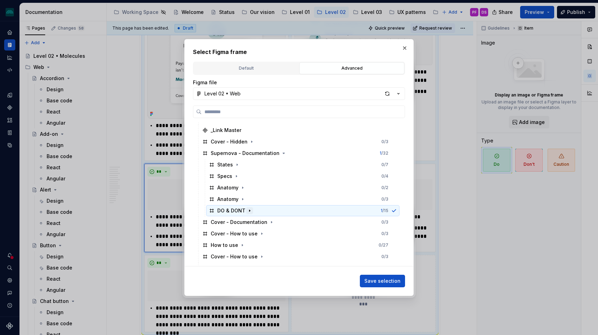
click at [249, 210] on icon "button" at bounding box center [249, 210] width 1 height 2
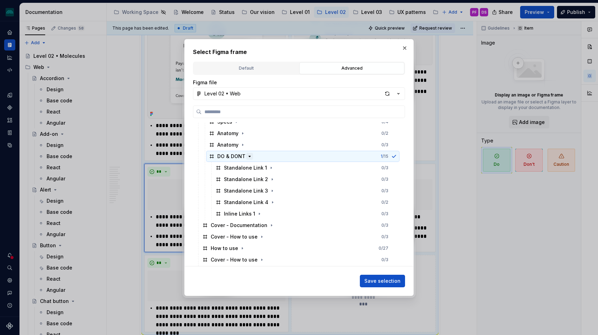
scroll to position [329, 0]
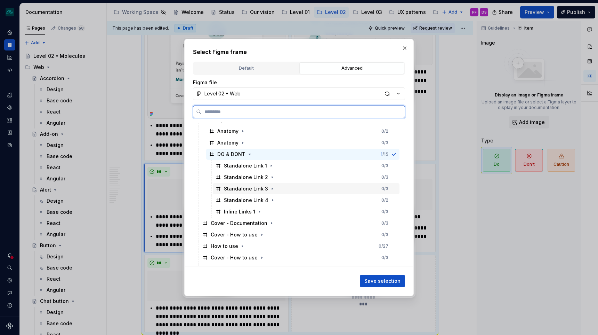
click at [269, 192] on div "Standalone Link 3 0 / 3" at bounding box center [306, 188] width 187 height 11
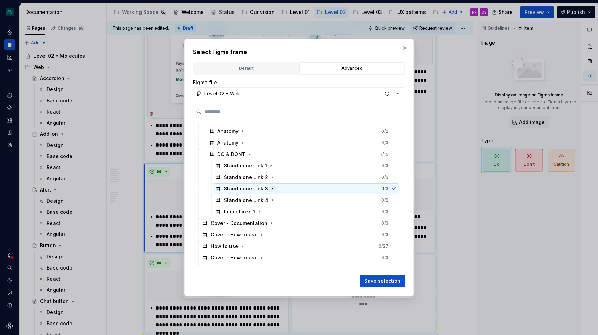
click at [270, 190] on icon "button" at bounding box center [273, 189] width 6 height 6
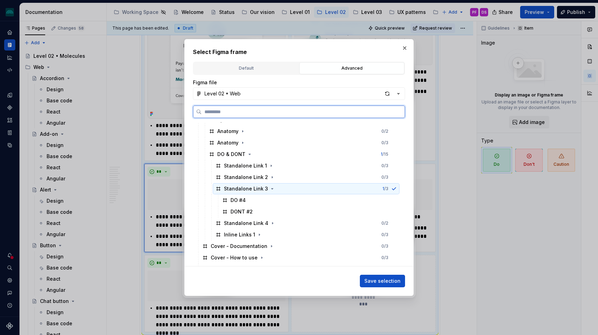
click at [256, 197] on div "DO #4" at bounding box center [310, 199] width 180 height 11
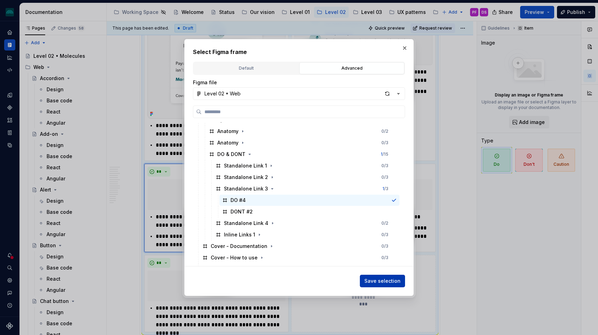
click at [384, 280] on span "Save selection" at bounding box center [383, 280] width 36 height 7
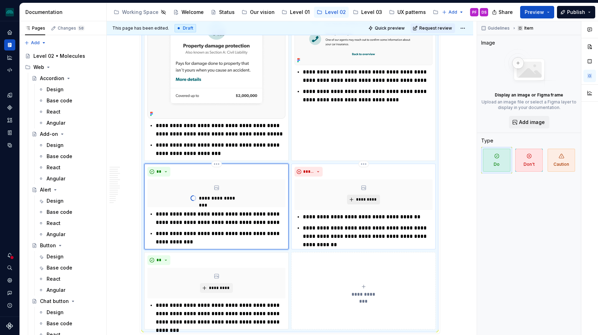
click at [367, 196] on button "*********" at bounding box center [363, 199] width 33 height 10
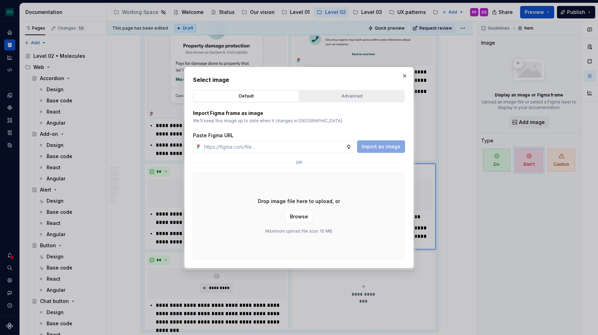
click at [321, 99] on div "Advanced" at bounding box center [352, 96] width 100 height 7
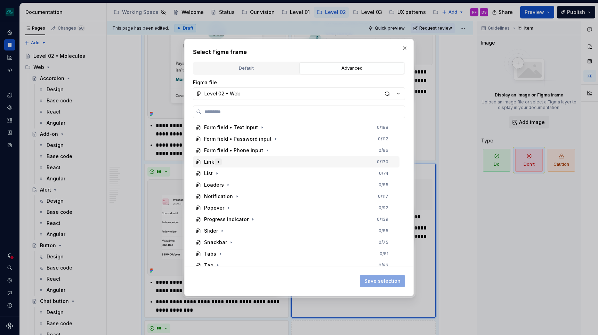
click at [218, 160] on icon "button" at bounding box center [219, 162] width 6 height 6
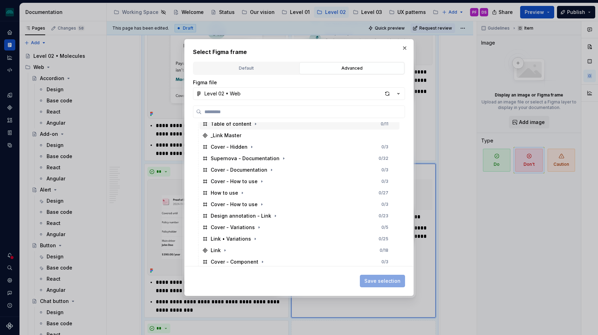
scroll to position [272, 0]
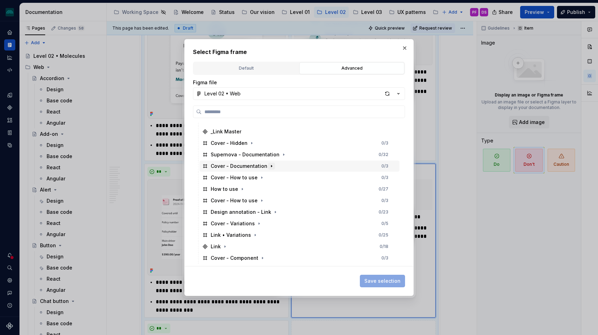
click at [269, 168] on icon "button" at bounding box center [272, 166] width 6 height 6
click at [269, 164] on icon "button" at bounding box center [272, 166] width 6 height 6
click at [277, 157] on div "Supernova - Documentation" at bounding box center [249, 154] width 77 height 7
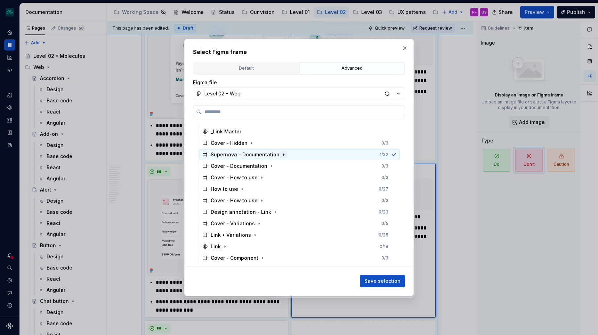
click at [282, 155] on icon "button" at bounding box center [284, 155] width 6 height 6
click at [247, 212] on icon "button" at bounding box center [250, 212] width 6 height 6
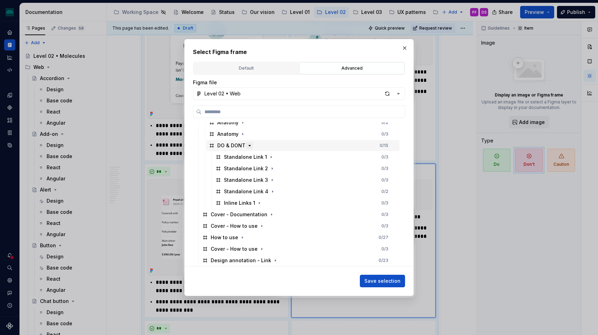
scroll to position [342, 0]
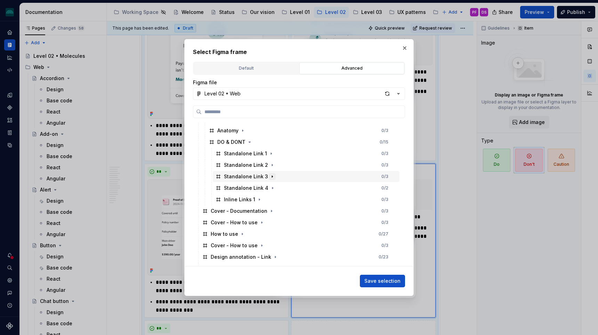
click at [270, 179] on icon "button" at bounding box center [273, 177] width 6 height 6
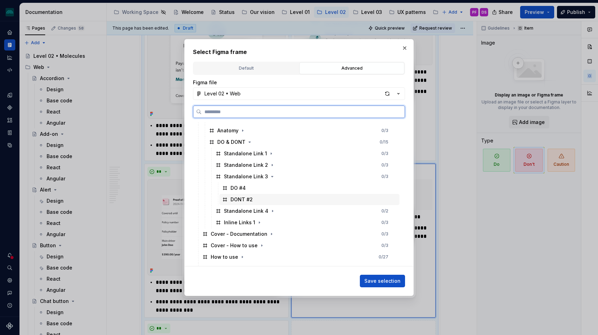
click at [265, 198] on div "DONT #2" at bounding box center [310, 199] width 180 height 11
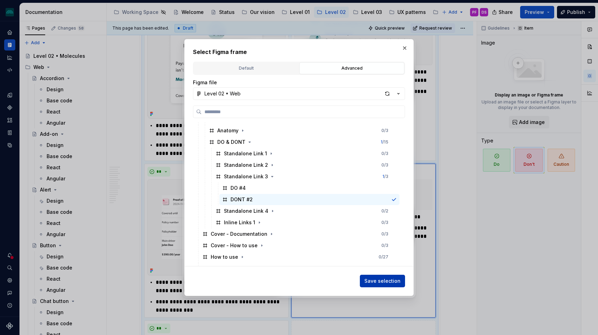
click at [384, 284] on span "Save selection" at bounding box center [383, 280] width 36 height 7
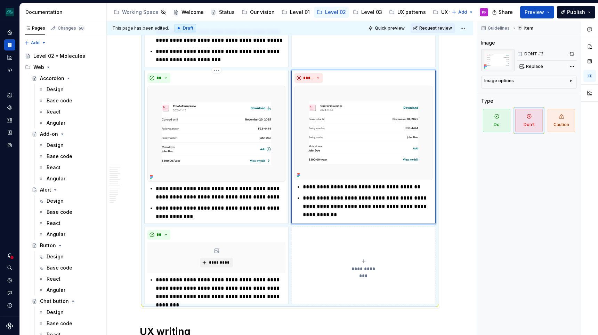
scroll to position [1516, 0]
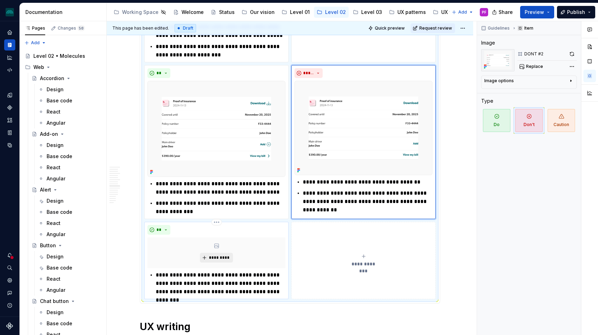
click at [215, 257] on span "*********" at bounding box center [219, 258] width 21 height 6
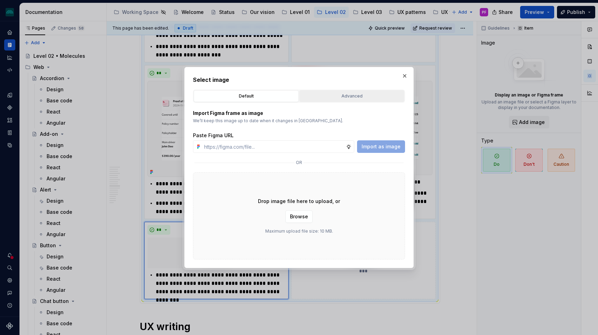
click at [361, 95] on div "Advanced" at bounding box center [352, 96] width 100 height 7
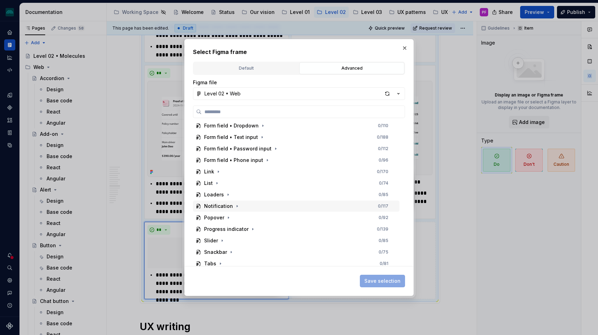
scroll to position [235, 0]
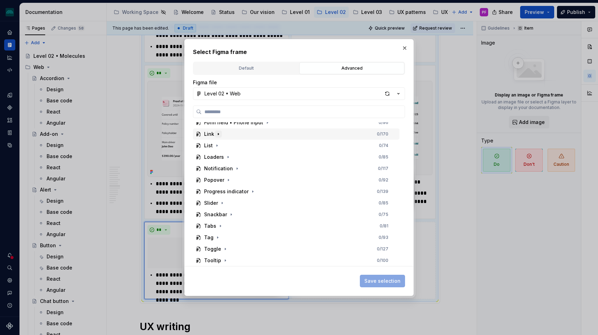
click at [216, 130] on button "button" at bounding box center [218, 133] width 7 height 7
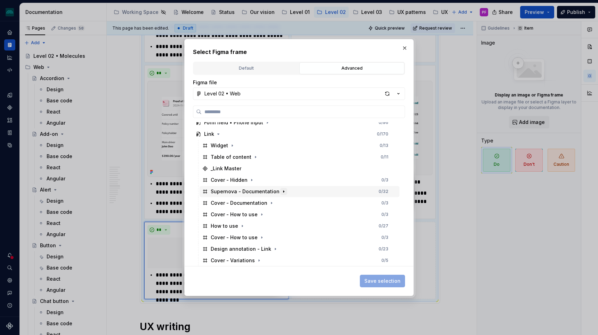
click at [281, 193] on icon "button" at bounding box center [284, 192] width 6 height 6
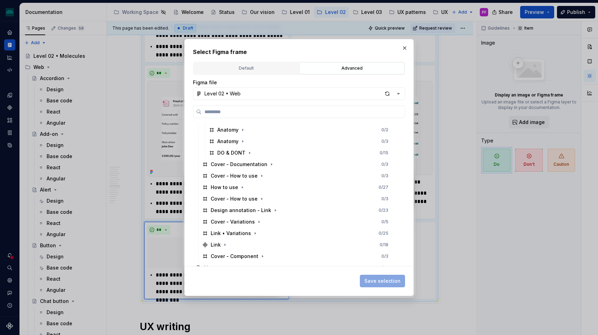
scroll to position [336, 0]
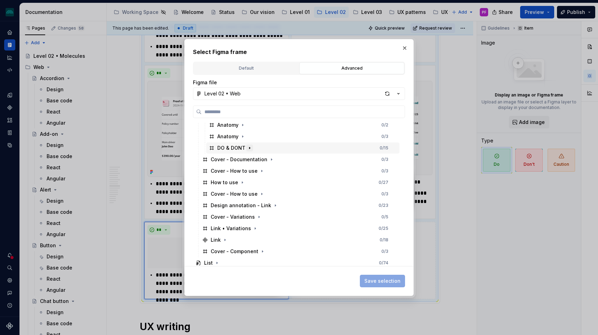
click at [247, 148] on icon "button" at bounding box center [250, 148] width 6 height 6
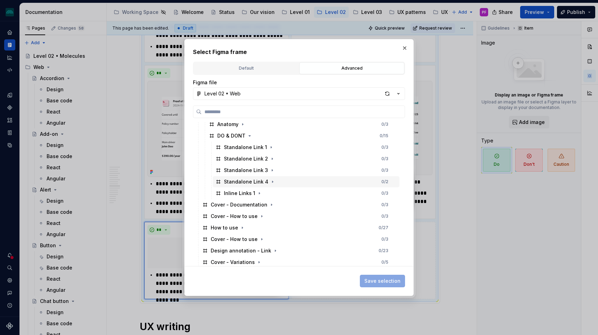
scroll to position [352, 0]
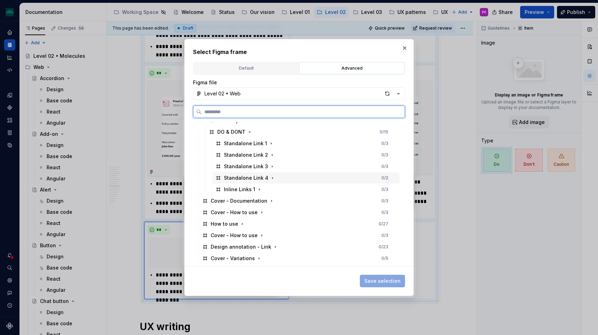
click at [273, 181] on div "Standalone Link 4 0 / 2" at bounding box center [306, 177] width 187 height 11
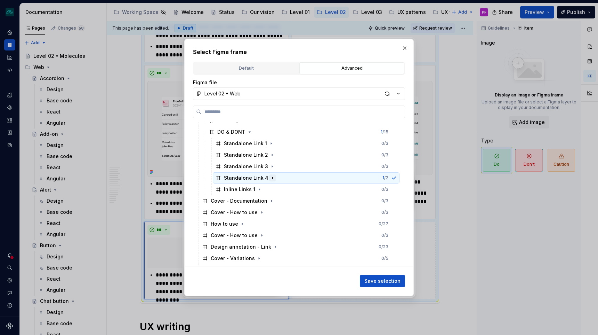
click at [272, 177] on icon "button" at bounding box center [272, 178] width 1 height 2
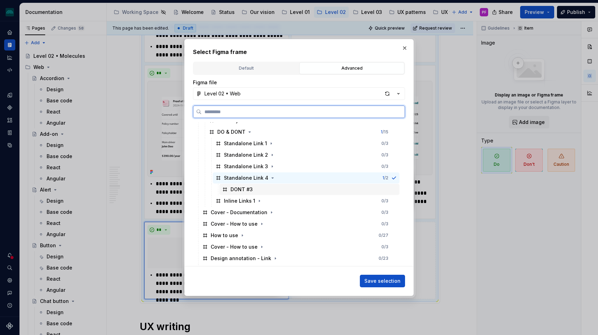
click at [253, 189] on div "DONT #3" at bounding box center [310, 189] width 180 height 11
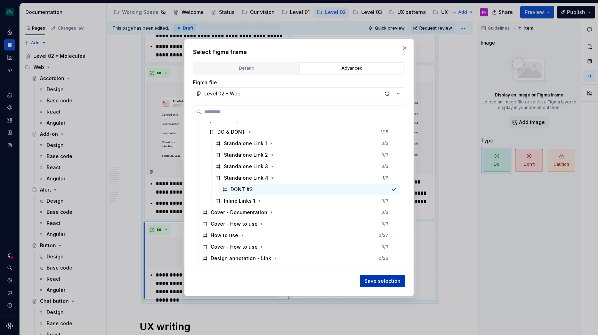
click at [385, 279] on span "Save selection" at bounding box center [383, 280] width 36 height 7
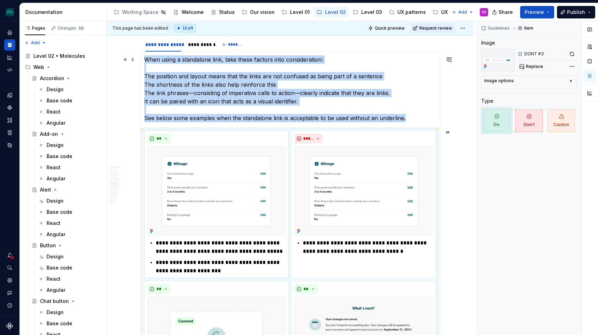
scroll to position [1107, 0]
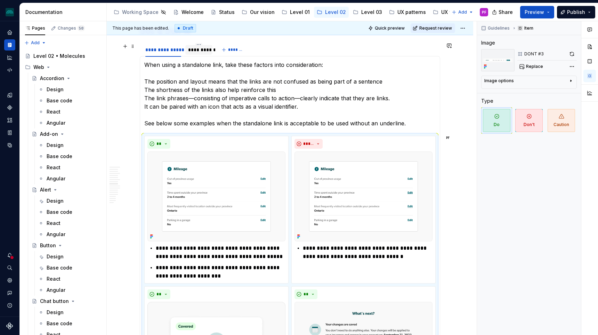
click at [209, 50] on div "**********" at bounding box center [199, 49] width 22 height 7
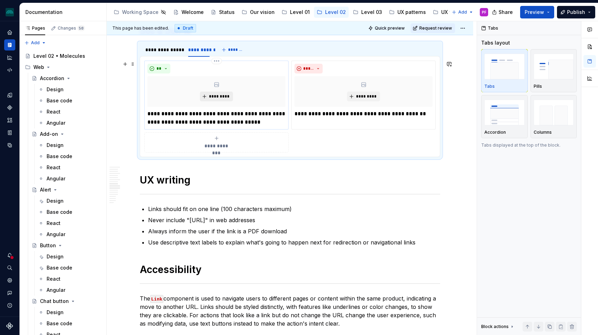
click at [215, 98] on span "*********" at bounding box center [219, 97] width 21 height 6
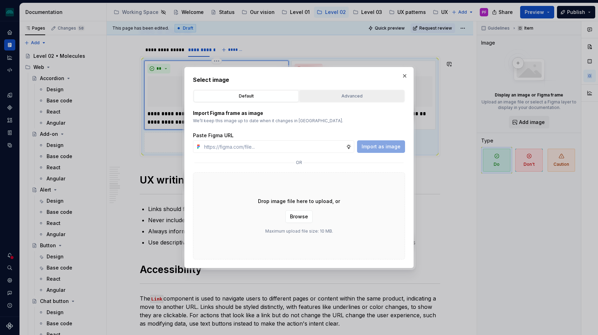
click at [331, 101] on button "Advanced" at bounding box center [352, 96] width 105 height 12
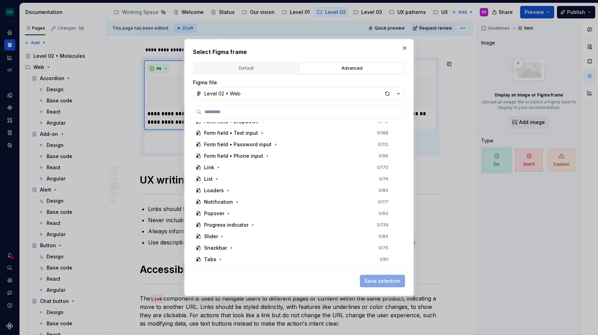
scroll to position [208, 0]
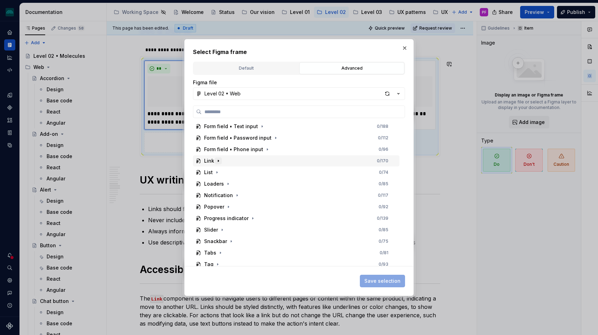
click at [217, 161] on icon "button" at bounding box center [219, 161] width 6 height 6
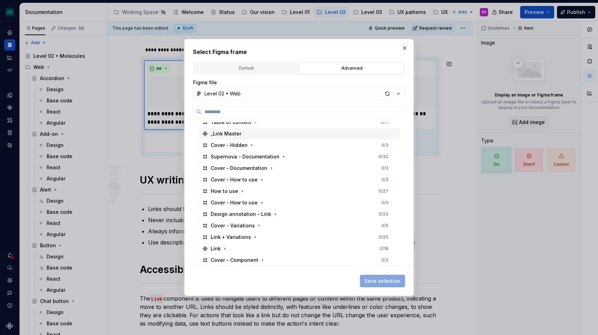
scroll to position [275, 0]
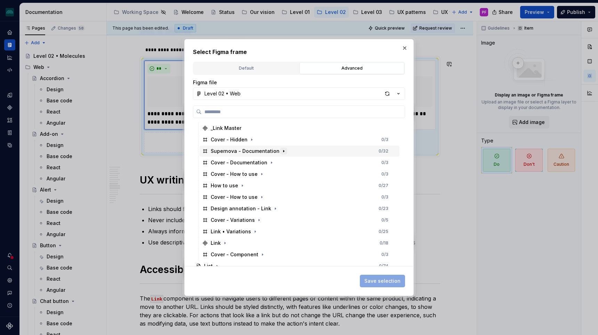
click at [281, 153] on icon "button" at bounding box center [284, 151] width 6 height 6
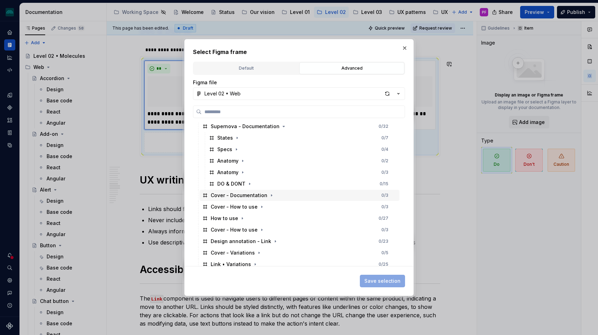
scroll to position [303, 0]
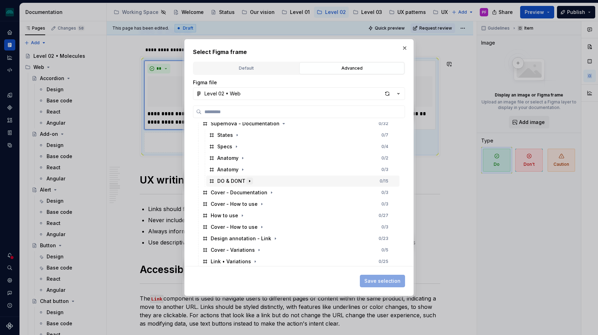
click at [248, 184] on button "button" at bounding box center [249, 180] width 7 height 7
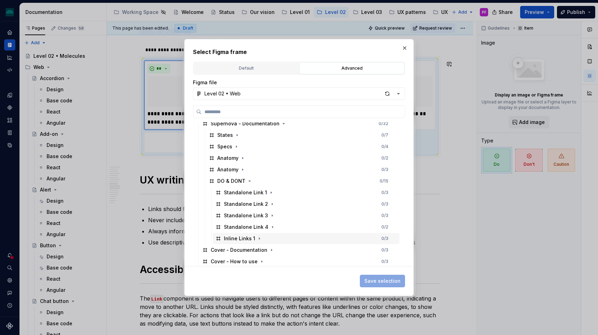
scroll to position [318, 0]
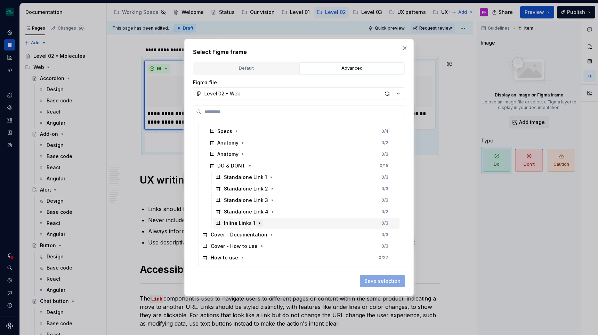
click at [257, 224] on icon "button" at bounding box center [260, 223] width 6 height 6
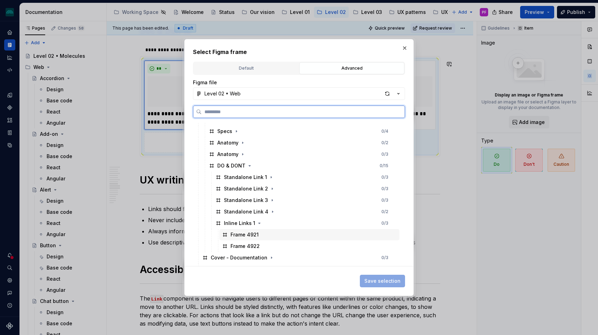
click at [242, 236] on div "Frame 4921" at bounding box center [245, 234] width 28 height 7
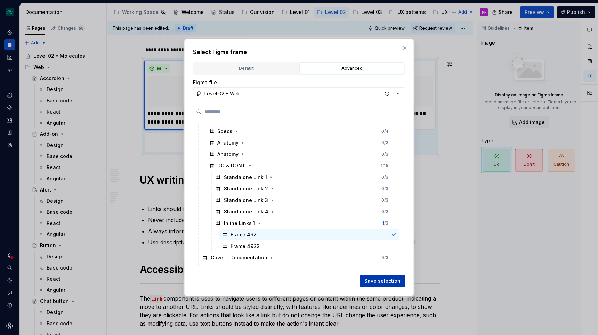
click at [368, 274] on button "Save selection" at bounding box center [382, 280] width 45 height 13
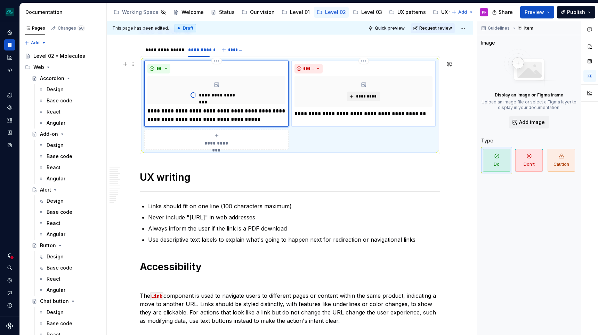
click at [356, 90] on div "*********" at bounding box center [364, 91] width 138 height 31
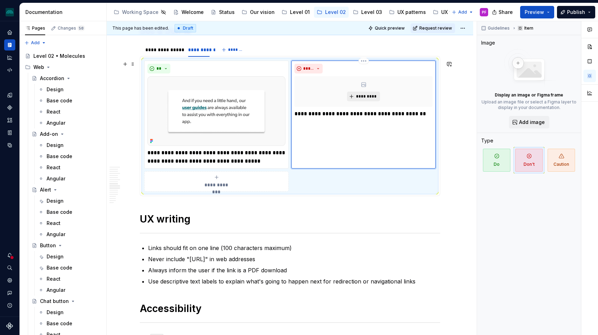
click at [360, 95] on span "*********" at bounding box center [366, 97] width 21 height 6
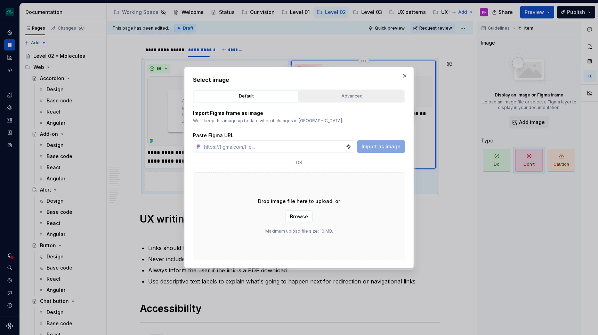
click at [357, 97] on div "Advanced" at bounding box center [352, 96] width 100 height 7
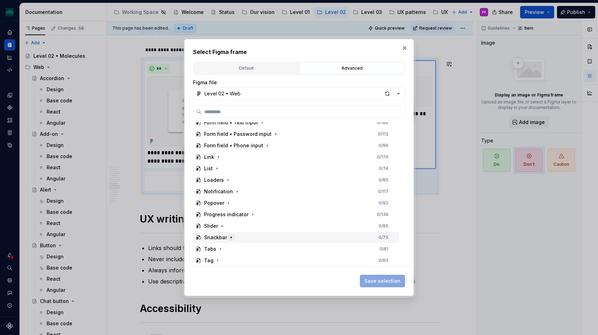
scroll to position [222, 0]
click at [218, 149] on icon "button" at bounding box center [219, 147] width 6 height 6
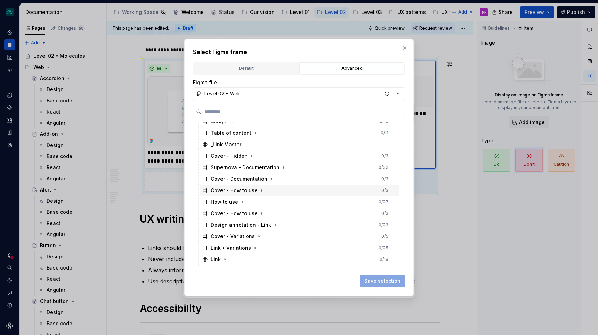
scroll to position [269, 0]
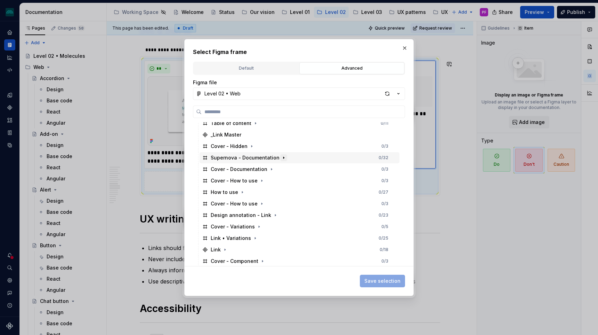
click at [280, 161] on button "button" at bounding box center [283, 157] width 7 height 7
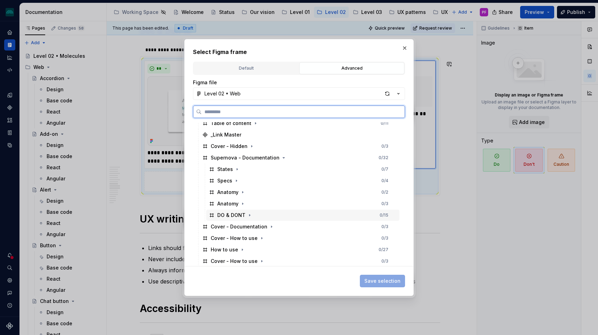
click at [246, 210] on div "DO & DONT 0 / 15" at bounding box center [302, 214] width 193 height 11
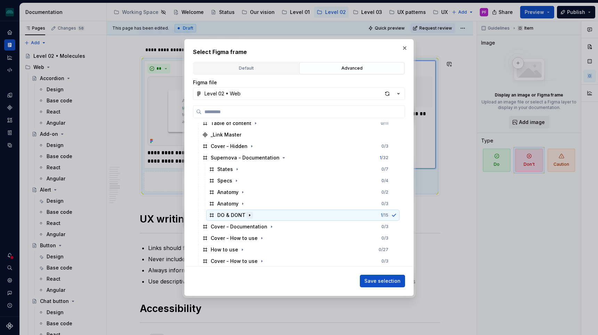
click at [248, 213] on icon "button" at bounding box center [250, 215] width 6 height 6
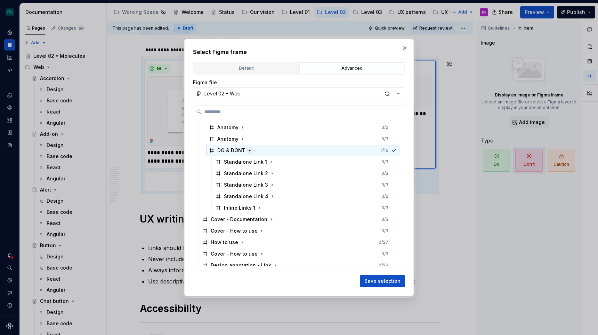
scroll to position [334, 0]
click at [257, 207] on icon "button" at bounding box center [260, 207] width 6 height 6
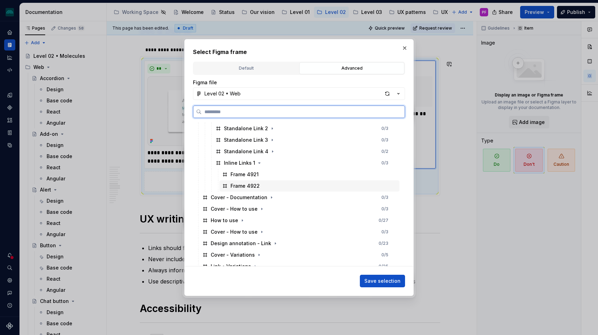
click at [257, 188] on div "Frame 4922" at bounding box center [245, 185] width 29 height 7
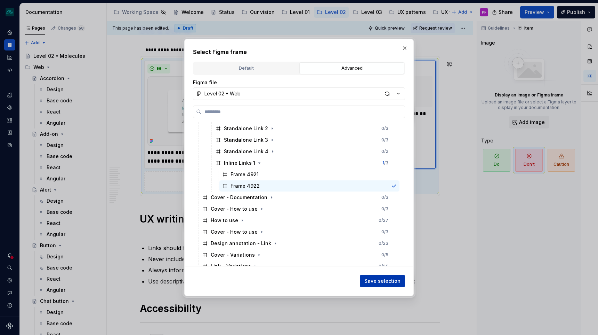
click at [380, 283] on span "Save selection" at bounding box center [383, 280] width 36 height 7
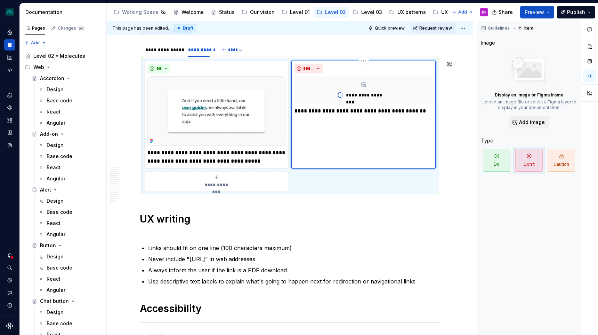
type textarea "*"
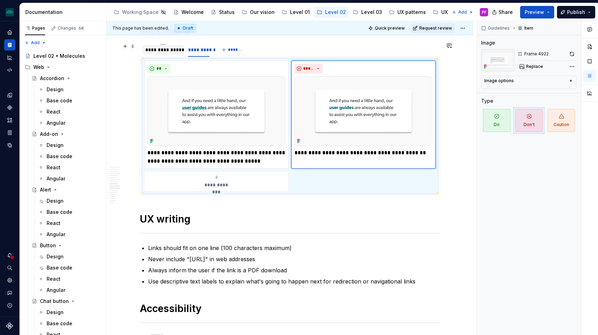
click at [177, 53] on div "**********" at bounding box center [163, 50] width 41 height 10
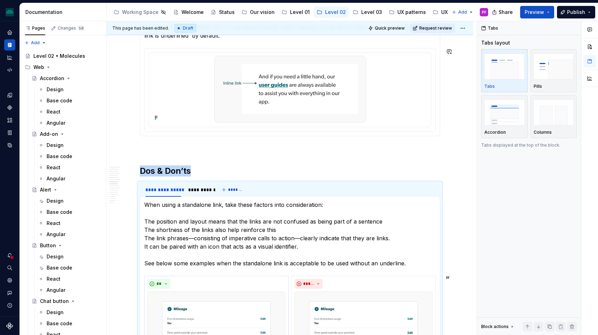
scroll to position [1027, 0]
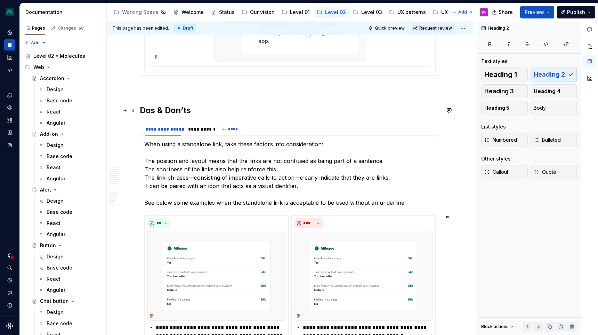
click at [190, 107] on h2 "Dos & Don’ts" at bounding box center [290, 110] width 301 height 11
drag, startPoint x: 197, startPoint y: 112, endPoint x: 149, endPoint y: 112, distance: 48.7
click at [149, 112] on h2 "Dos & Don’ts" at bounding box center [290, 110] width 301 height 11
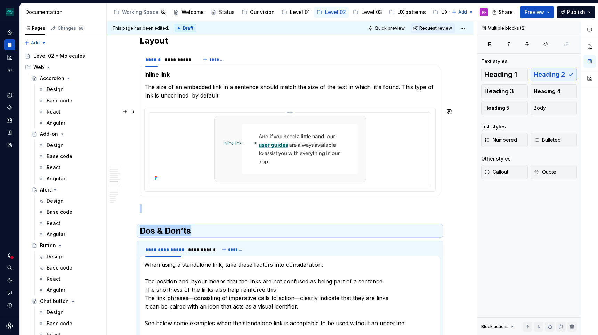
scroll to position [908, 0]
click at [210, 207] on p at bounding box center [290, 208] width 301 height 8
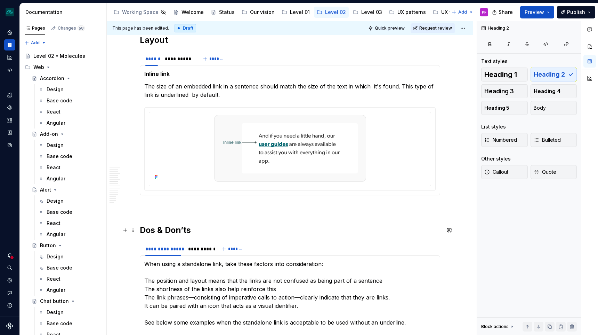
click at [194, 230] on h2 "Dos & Don’ts" at bounding box center [290, 229] width 301 height 11
click at [454, 231] on button "button" at bounding box center [450, 230] width 10 height 10
click at [385, 234] on span "[PERSON_NAME]" at bounding box center [373, 233] width 40 height 7
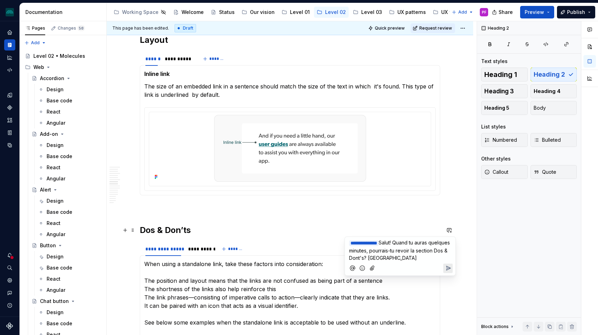
click at [364, 265] on icon "Add emoji" at bounding box center [362, 267] width 7 height 7
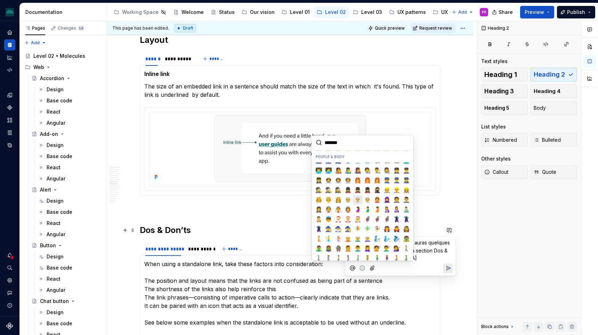
scroll to position [324, 0]
click at [366, 225] on span "🧚‍♂️" at bounding box center [368, 227] width 6 height 7
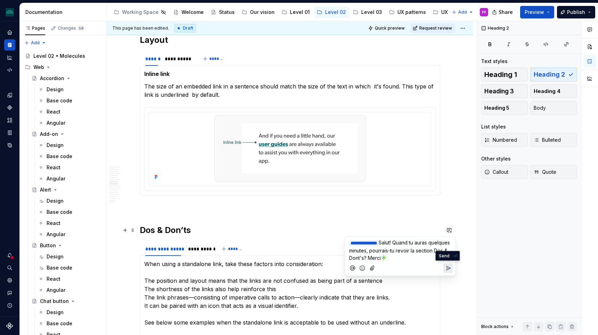
click at [447, 266] on icon "Send" at bounding box center [448, 267] width 7 height 7
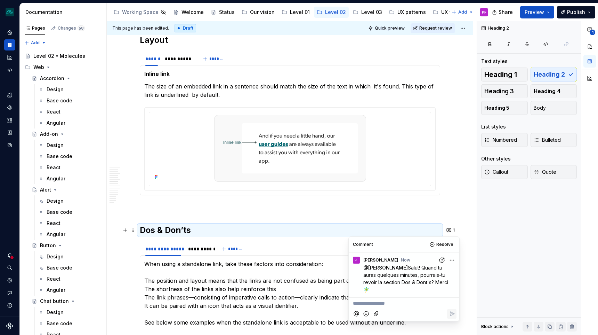
click at [358, 210] on p at bounding box center [290, 208] width 301 height 8
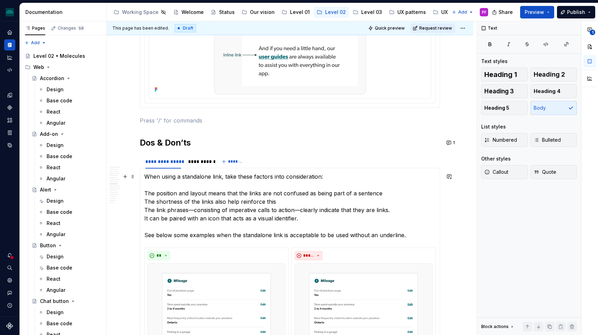
scroll to position [995, 0]
click at [198, 161] on div "**********" at bounding box center [199, 161] width 22 height 7
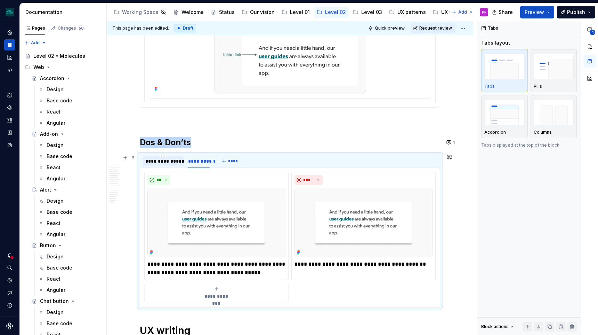
scroll to position [1015, 0]
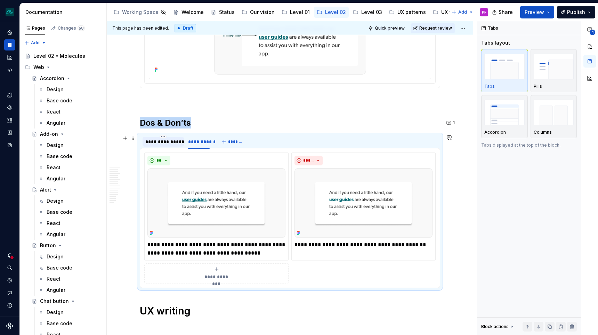
click at [164, 140] on div "**********" at bounding box center [163, 141] width 36 height 7
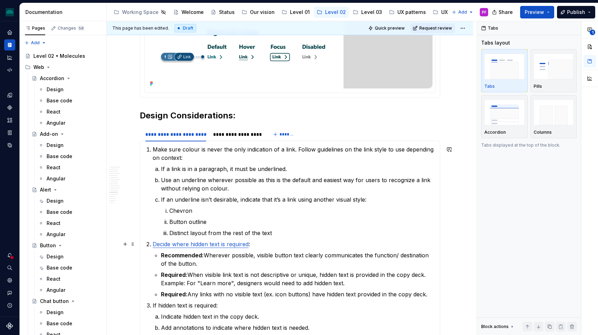
scroll to position [2170, 0]
click at [237, 135] on div "**********" at bounding box center [237, 134] width 48 height 7
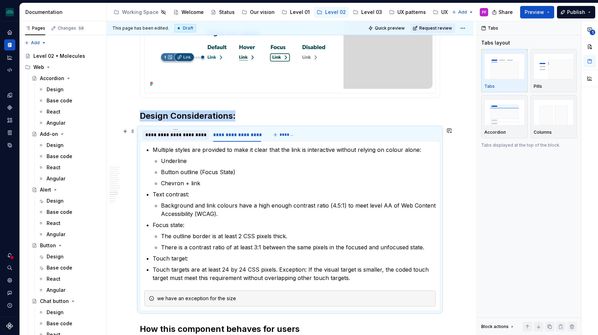
click at [179, 136] on div "**********" at bounding box center [175, 134] width 61 height 7
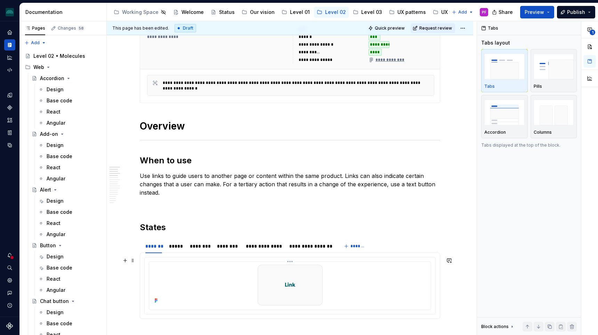
scroll to position [0, 0]
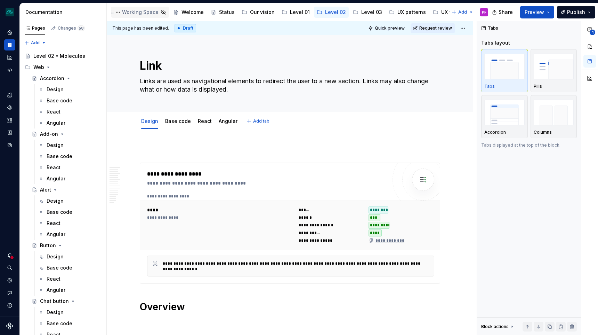
type textarea "*"
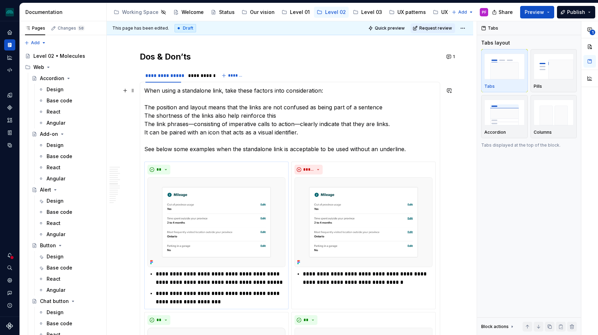
scroll to position [1076, 0]
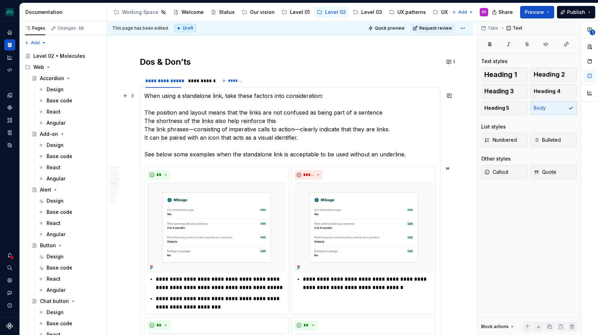
click at [226, 111] on p "When using a standalone link, take these factors into consideration: The positi…" at bounding box center [290, 124] width 292 height 67
click at [147, 112] on p "When using a standalone link, take these factors into consideration: The positi…" at bounding box center [290, 124] width 292 height 67
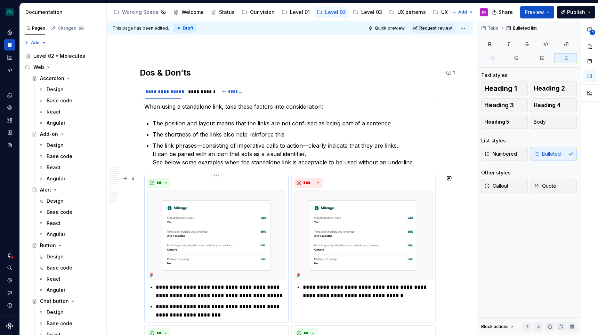
scroll to position [1066, 0]
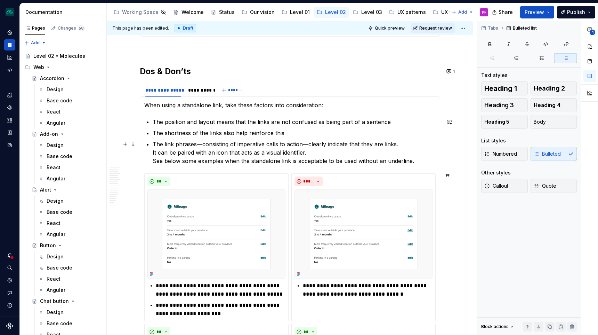
click at [314, 151] on p "The link phrases—consisting of imperative calls to action—clearly indicate that…" at bounding box center [294, 152] width 283 height 25
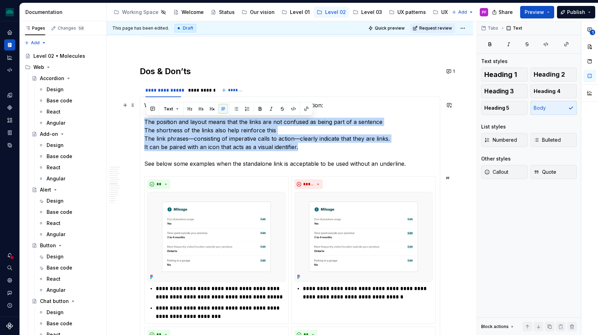
drag, startPoint x: 147, startPoint y: 121, endPoint x: 309, endPoint y: 150, distance: 164.5
click at [309, 150] on p "When using a standalone link, take these factors into consideration: The positi…" at bounding box center [290, 134] width 292 height 67
click at [236, 107] on button "button" at bounding box center [236, 109] width 10 height 10
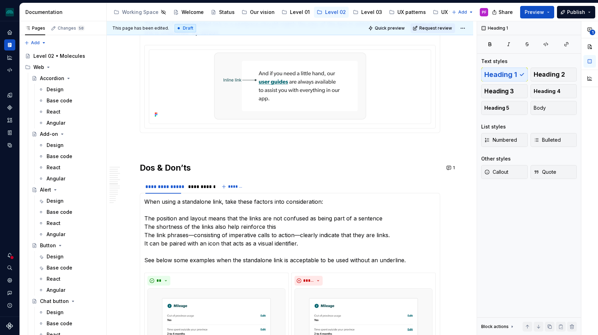
scroll to position [971, 0]
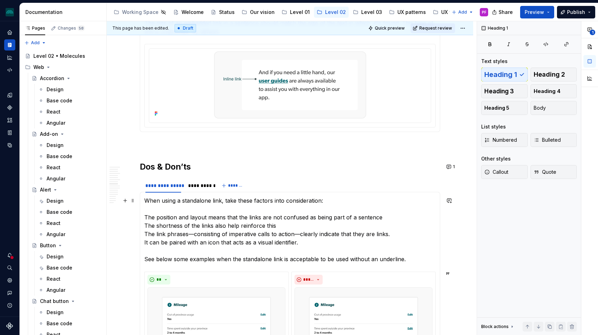
click at [147, 218] on p "When using a standalone link, take these factors into consideration: The positi…" at bounding box center [290, 229] width 292 height 67
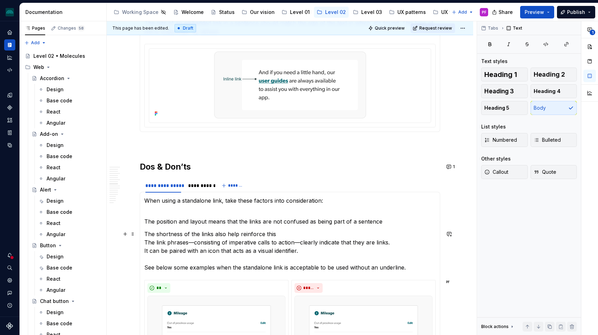
click at [148, 241] on p "The shortness of the links also help reinforce this The link phrases—consisting…" at bounding box center [290, 251] width 292 height 42
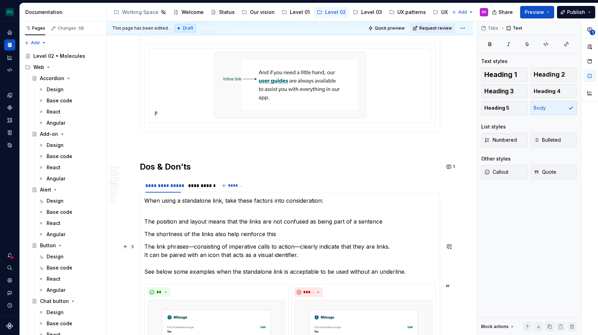
click at [146, 253] on p "The link phrases—consisting of imperative calls to action—clearly indicate that…" at bounding box center [290, 258] width 292 height 33
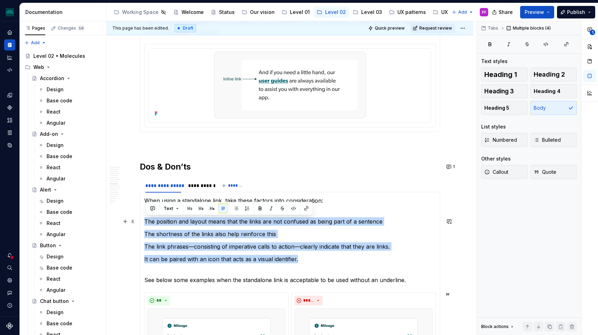
drag, startPoint x: 181, startPoint y: 226, endPoint x: 146, endPoint y: 220, distance: 35.1
click at [234, 208] on button "button" at bounding box center [236, 209] width 10 height 10
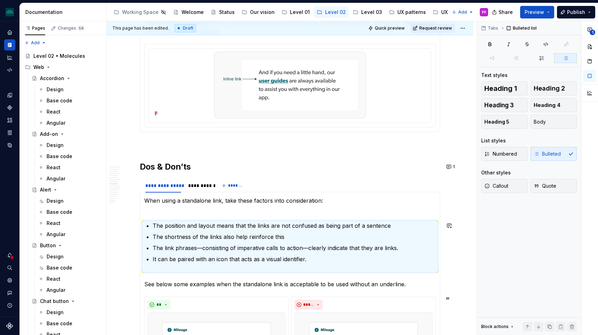
click at [194, 213] on p "When using a standalone link, take these factors into consideration:" at bounding box center [290, 204] width 292 height 17
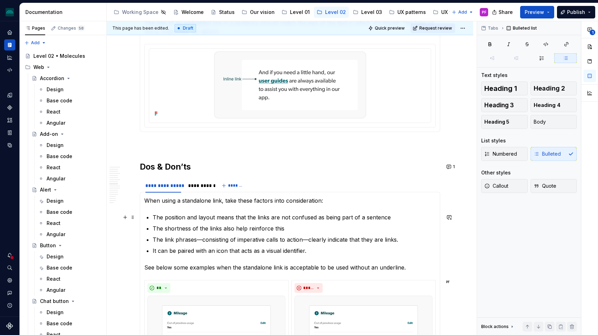
click at [233, 219] on p "The position and layout means that the links are not confused as being part of …" at bounding box center [294, 217] width 283 height 8
click at [248, 217] on p "The position and layout mean that the links are not confused as being part of a…" at bounding box center [294, 217] width 283 height 8
click at [228, 217] on p "The position and layout mean that links are not confused as being part of a sen…" at bounding box center [294, 217] width 283 height 8
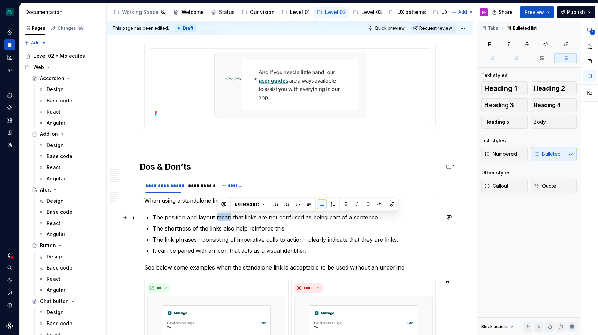
click at [228, 217] on p "The position and layout mean that links are not confused as being part of a sen…" at bounding box center [294, 217] width 283 height 8
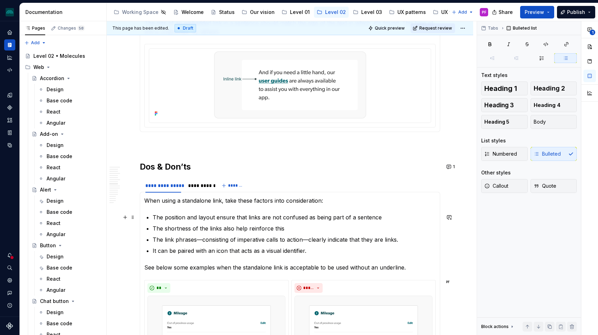
click at [248, 216] on p "The position and layout ensure that links are not confused as being part of a s…" at bounding box center [294, 217] width 283 height 8
drag, startPoint x: 319, startPoint y: 217, endPoint x: 324, endPoint y: 217, distance: 4.5
click at [324, 217] on p "The position and layout ensure that the links are not confused as being part of…" at bounding box center [294, 217] width 283 height 8
click at [329, 217] on p "The position and layout ensure that the links are not confused as being part of…" at bounding box center [294, 217] width 283 height 8
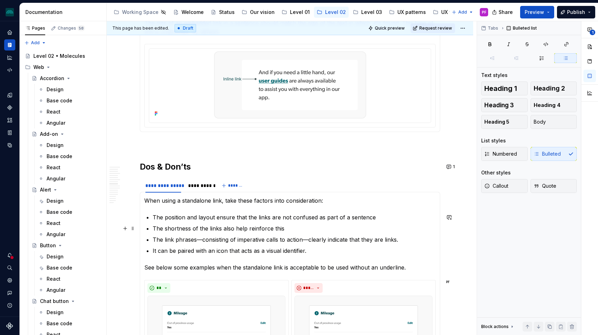
click at [154, 228] on p "The shortness of the links also help reinforce this" at bounding box center [294, 228] width 283 height 8
click at [310, 239] on p "The link phrases—consisting of imperative calls to action—clearly indicate that…" at bounding box center [294, 239] width 283 height 8
click at [203, 239] on p "The link phrases—consisting of imperative calls to action - clearly indicate th…" at bounding box center [294, 239] width 283 height 8
click at [158, 253] on p "It can be paired with an icon that acts as a visual identifier." at bounding box center [294, 250] width 283 height 8
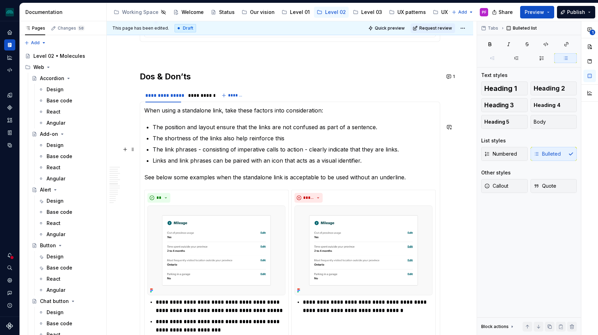
scroll to position [1060, 0]
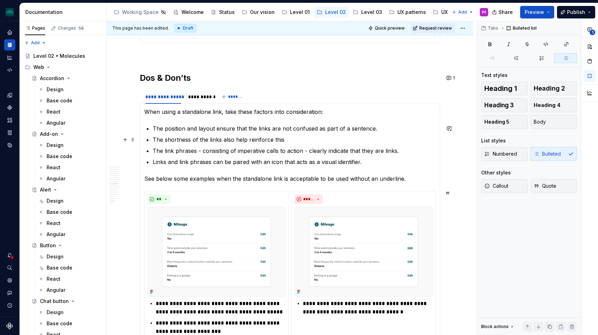
click at [284, 137] on p "The shortness of the links also help reinforce this" at bounding box center [294, 139] width 283 height 8
click at [155, 138] on p "The shortness of the links also help reinforce this." at bounding box center [294, 139] width 283 height 8
click at [197, 95] on div "**********" at bounding box center [199, 96] width 22 height 7
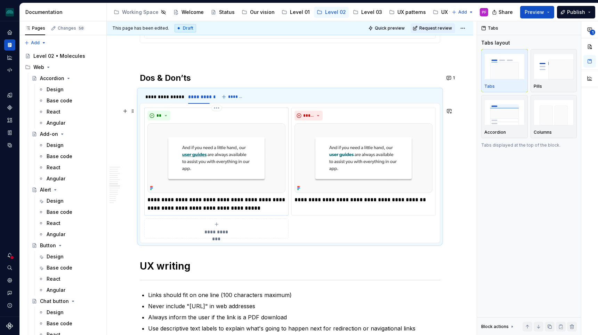
click at [234, 204] on p "**********" at bounding box center [216, 204] width 138 height 17
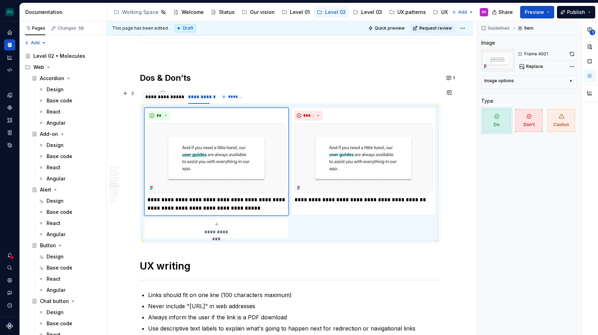
click at [159, 97] on div "**********" at bounding box center [163, 96] width 36 height 7
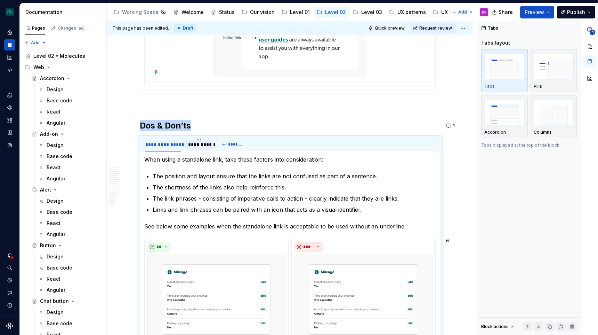
scroll to position [1009, 0]
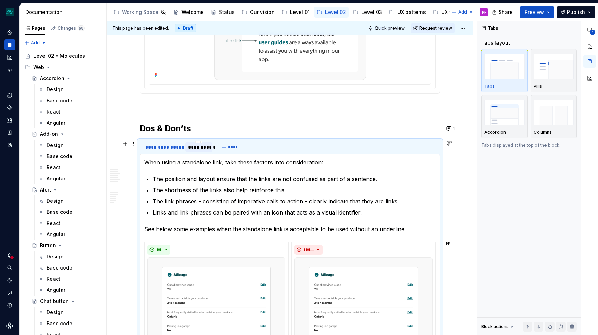
click at [200, 149] on div "**********" at bounding box center [199, 147] width 22 height 7
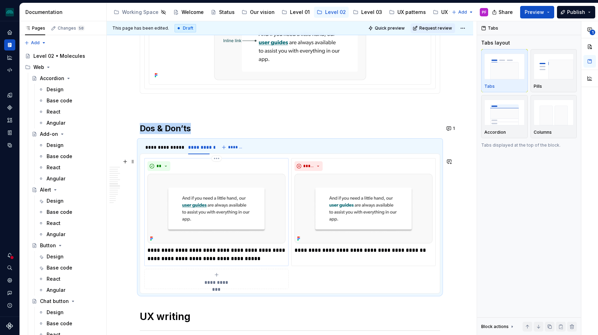
click at [149, 248] on p "**********" at bounding box center [216, 254] width 138 height 17
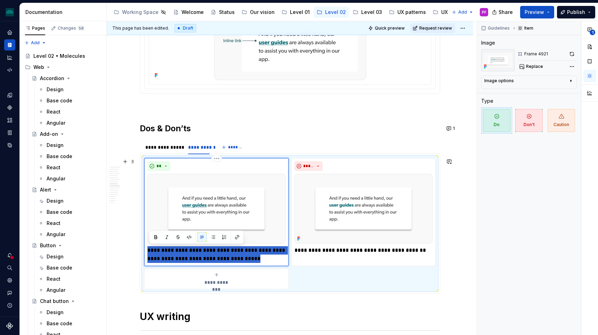
drag, startPoint x: 235, startPoint y: 259, endPoint x: 148, endPoint y: 248, distance: 87.7
click at [148, 248] on div "**********" at bounding box center [216, 212] width 144 height 108
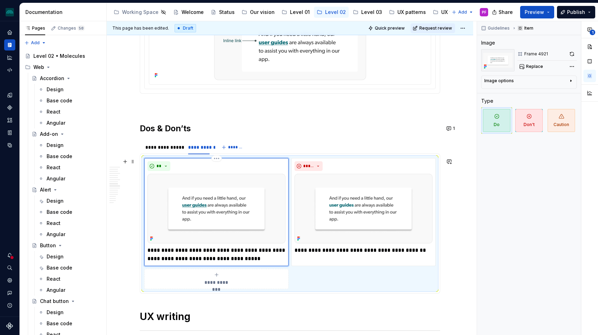
type textarea "*"
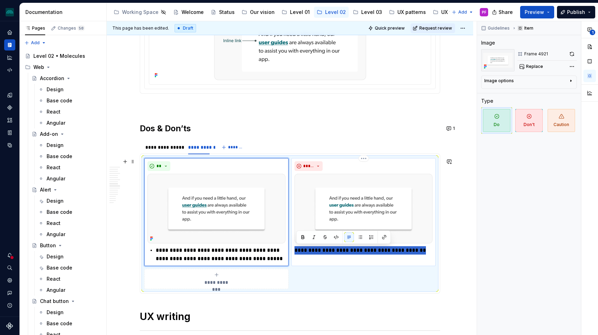
drag, startPoint x: 411, startPoint y: 250, endPoint x: 294, endPoint y: 251, distance: 116.5
click at [294, 252] on div "**********" at bounding box center [364, 212] width 144 height 108
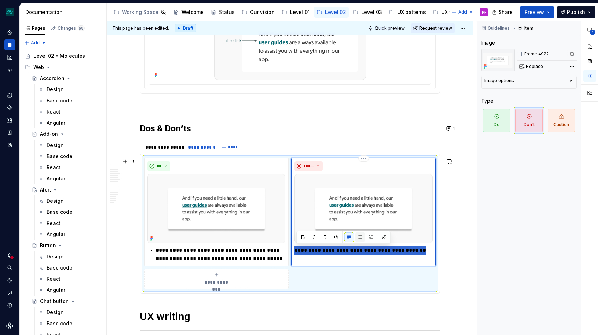
click at [362, 238] on button "button" at bounding box center [361, 237] width 10 height 10
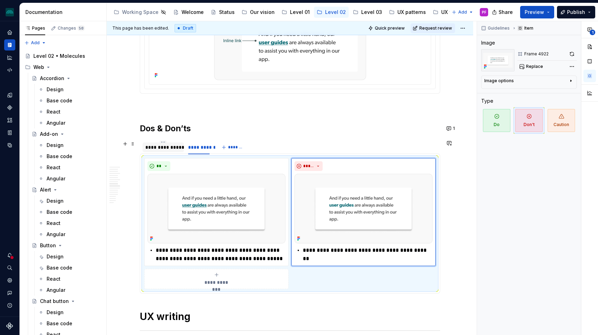
click at [169, 151] on div "**********" at bounding box center [163, 147] width 41 height 10
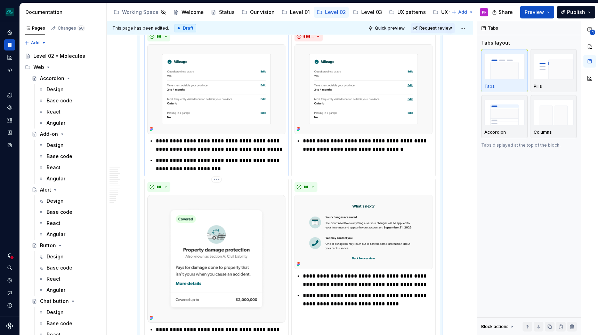
scroll to position [1223, 0]
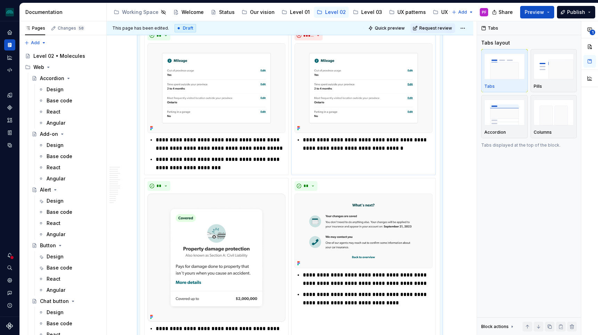
click at [407, 149] on p "**********" at bounding box center [368, 144] width 130 height 17
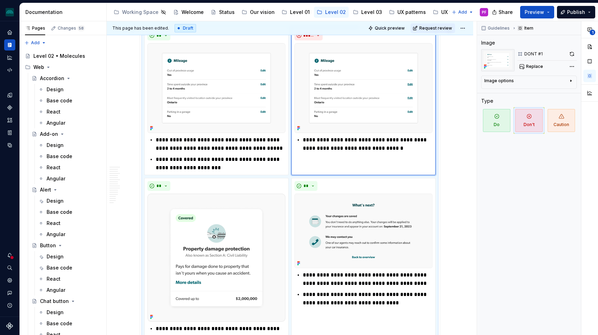
type textarea "*"
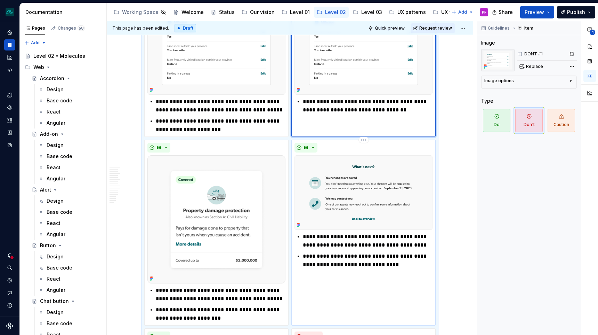
scroll to position [1268, 0]
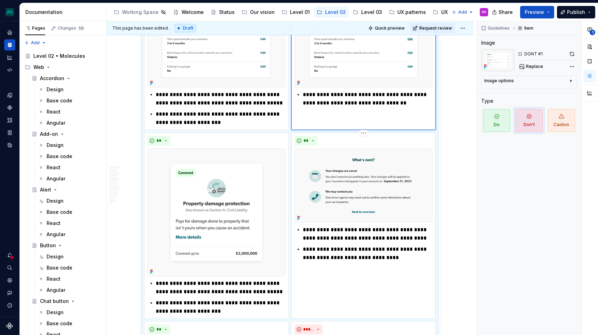
click at [412, 240] on p "**********" at bounding box center [368, 233] width 130 height 17
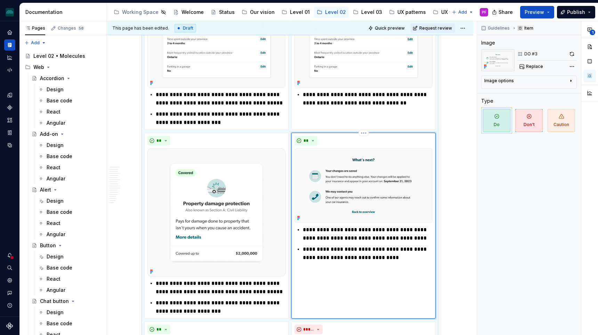
type textarea "*"
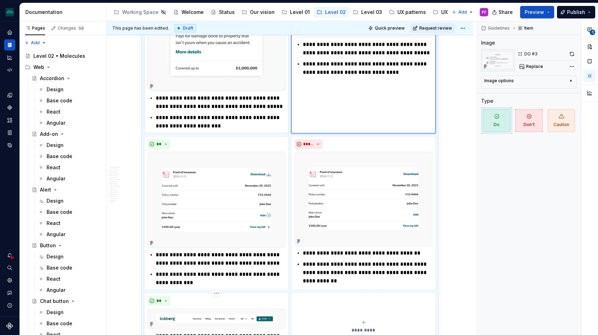
scroll to position [1465, 0]
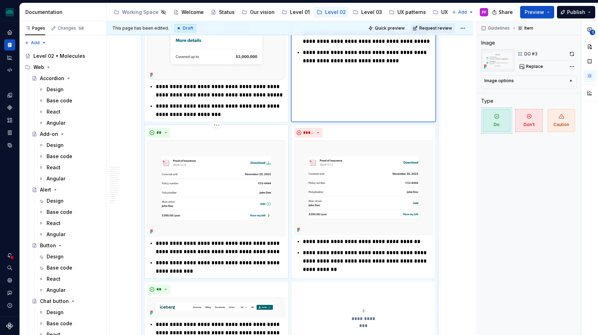
click at [271, 252] on p "**********" at bounding box center [221, 247] width 130 height 17
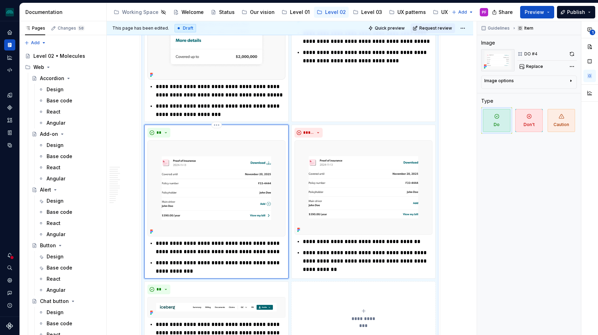
type textarea "*"
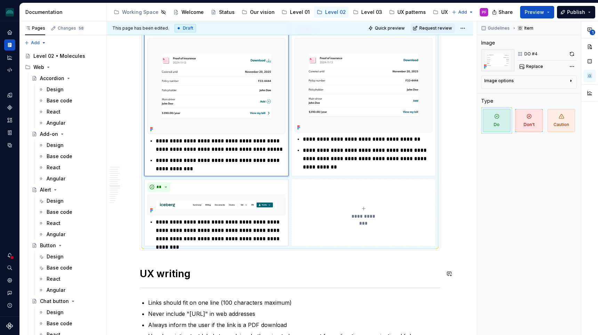
scroll to position [1567, 0]
click at [277, 237] on p "**********" at bounding box center [221, 230] width 130 height 25
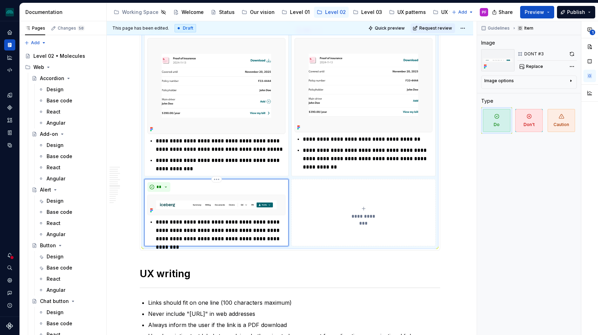
type textarea "*"
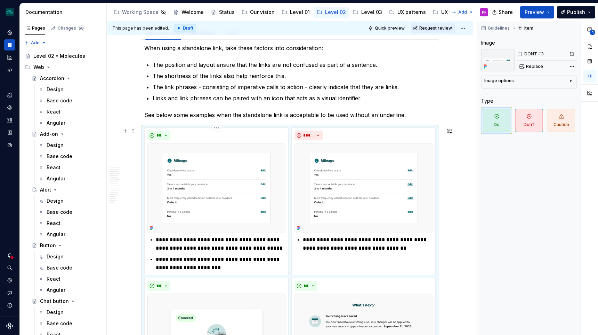
scroll to position [1111, 0]
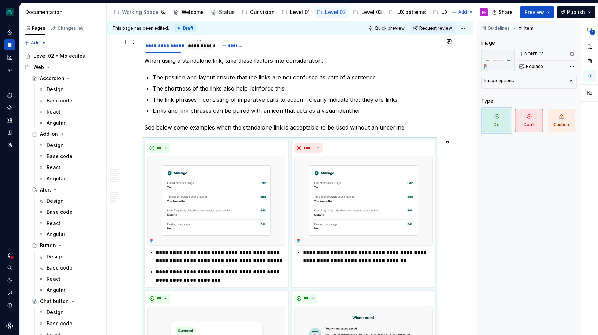
click at [208, 45] on div "**********" at bounding box center [199, 45] width 22 height 7
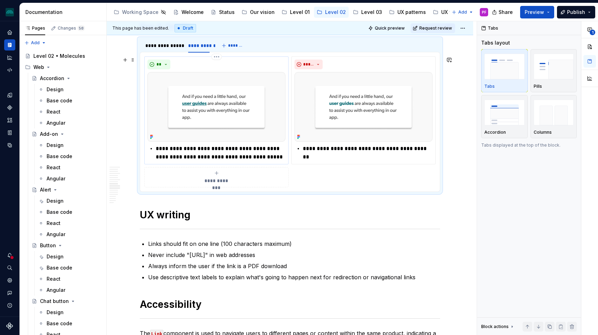
click at [268, 153] on p "**********" at bounding box center [221, 152] width 130 height 17
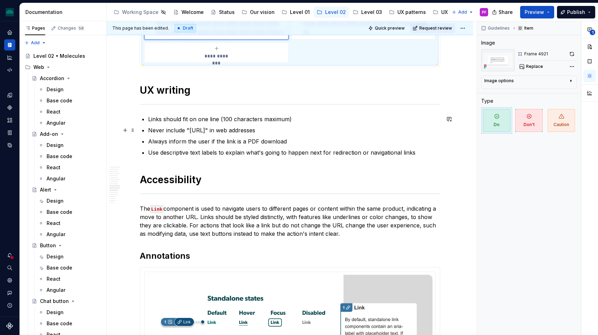
click at [278, 126] on p "Never include "[URL]" in web addresses" at bounding box center [294, 130] width 292 height 8
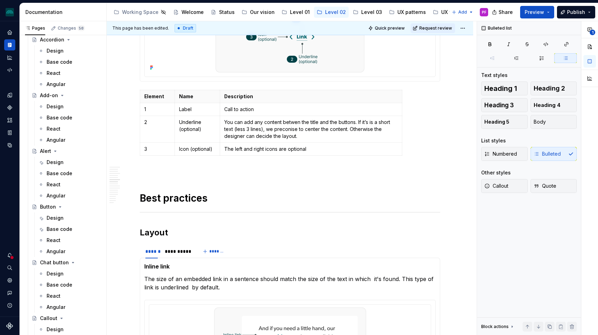
scroll to position [50, 0]
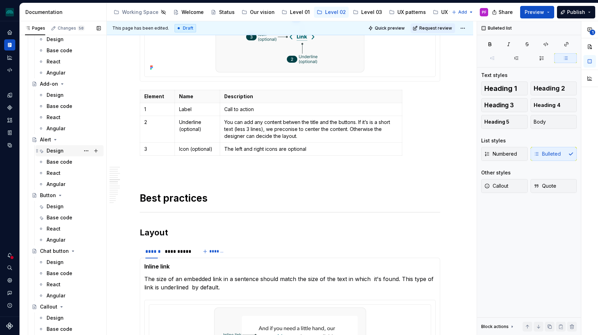
click at [56, 154] on div "Design" at bounding box center [55, 150] width 17 height 7
click at [62, 152] on div "Design" at bounding box center [55, 150] width 17 height 7
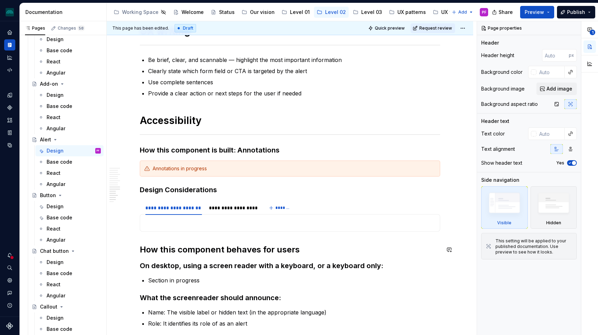
scroll to position [1490, 0]
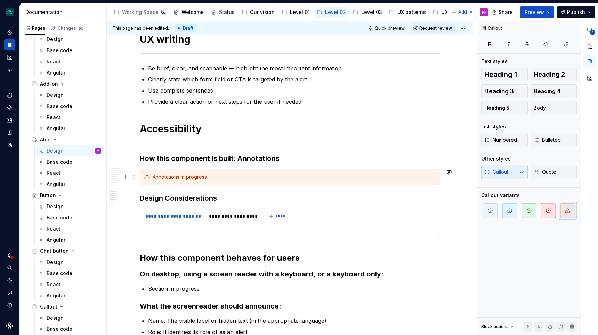
click at [204, 181] on div "Annotations in progress" at bounding box center [290, 177] width 301 height 16
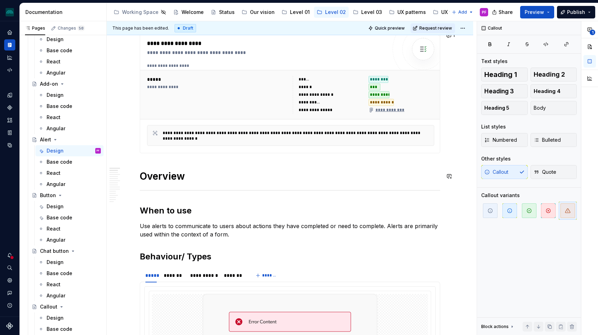
scroll to position [0, 0]
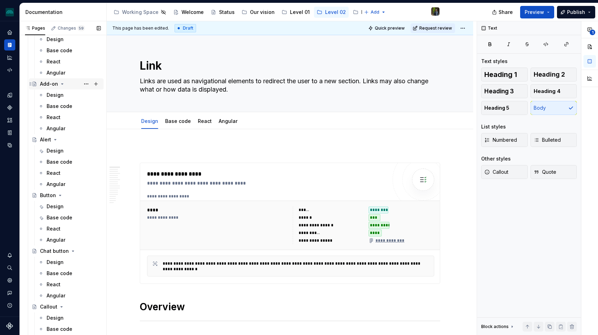
type textarea "*"
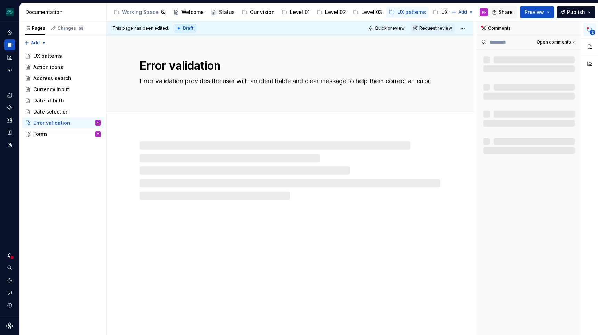
type textarea "*"
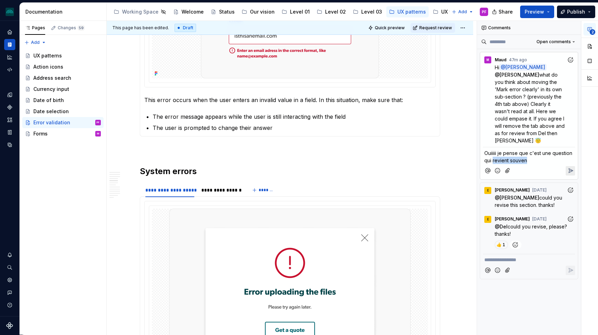
drag, startPoint x: 528, startPoint y: 152, endPoint x: 493, endPoint y: 152, distance: 34.8
click at [493, 152] on p "Ouiiiii je pense que c'est une question qui revient souven" at bounding box center [529, 156] width 89 height 15
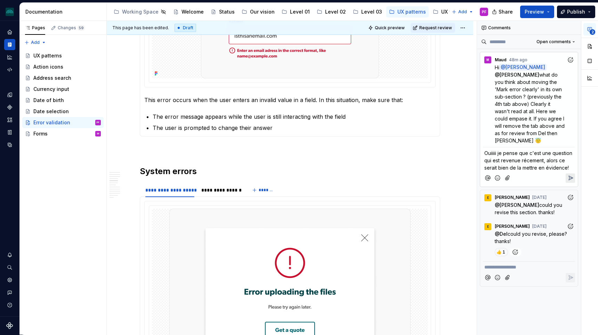
click at [520, 162] on span "Ouiiiii je pense que c'est une question qui est revenue récement, alors ce sera…" at bounding box center [529, 160] width 89 height 21
click at [523, 162] on span "Ouiiiii je pense que c'est une question qui est revenue récement, alors ce sera…" at bounding box center [529, 160] width 89 height 21
click at [533, 161] on span "Ouiiiii je pense que c'est une question qui est revenue récement, alors ce sera…" at bounding box center [529, 160] width 89 height 21
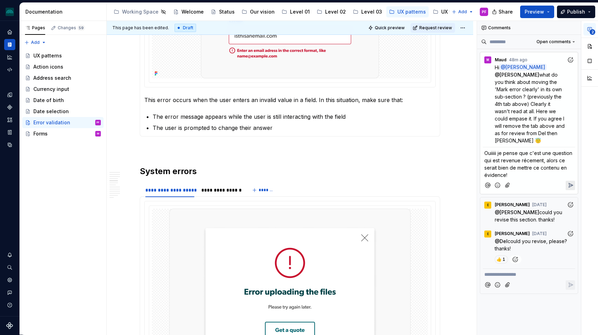
click at [569, 182] on icon "Reply" at bounding box center [570, 185] width 7 height 7
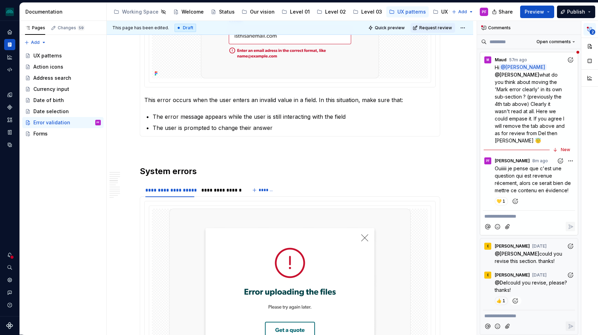
type textarea "*"
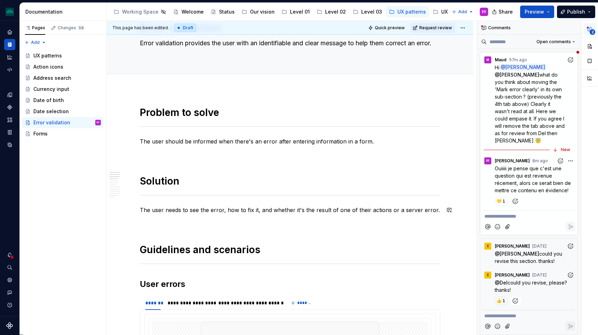
scroll to position [0, 0]
